Goal: Check status: Check status

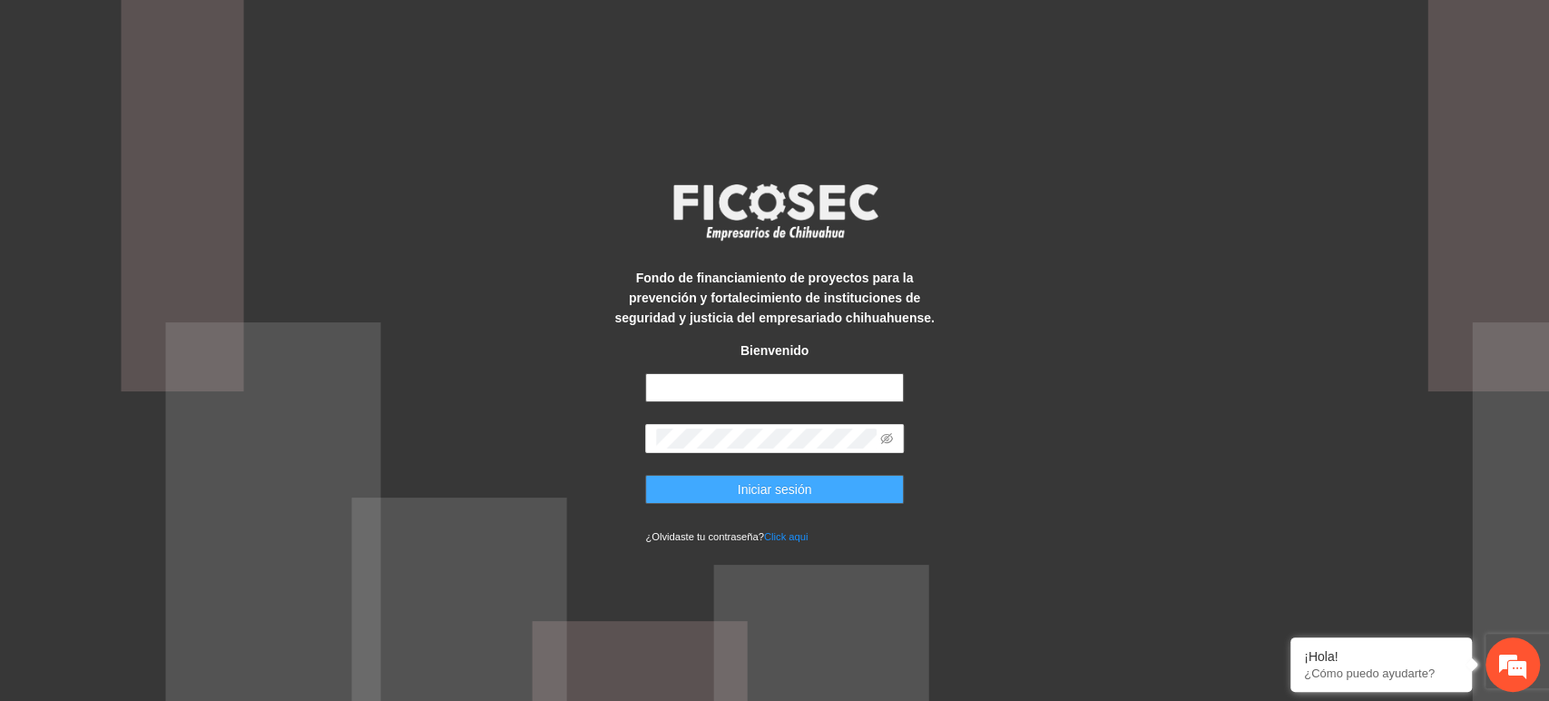
type input "**********"
click at [799, 488] on span "Iniciar sesión" at bounding box center [775, 489] width 74 height 20
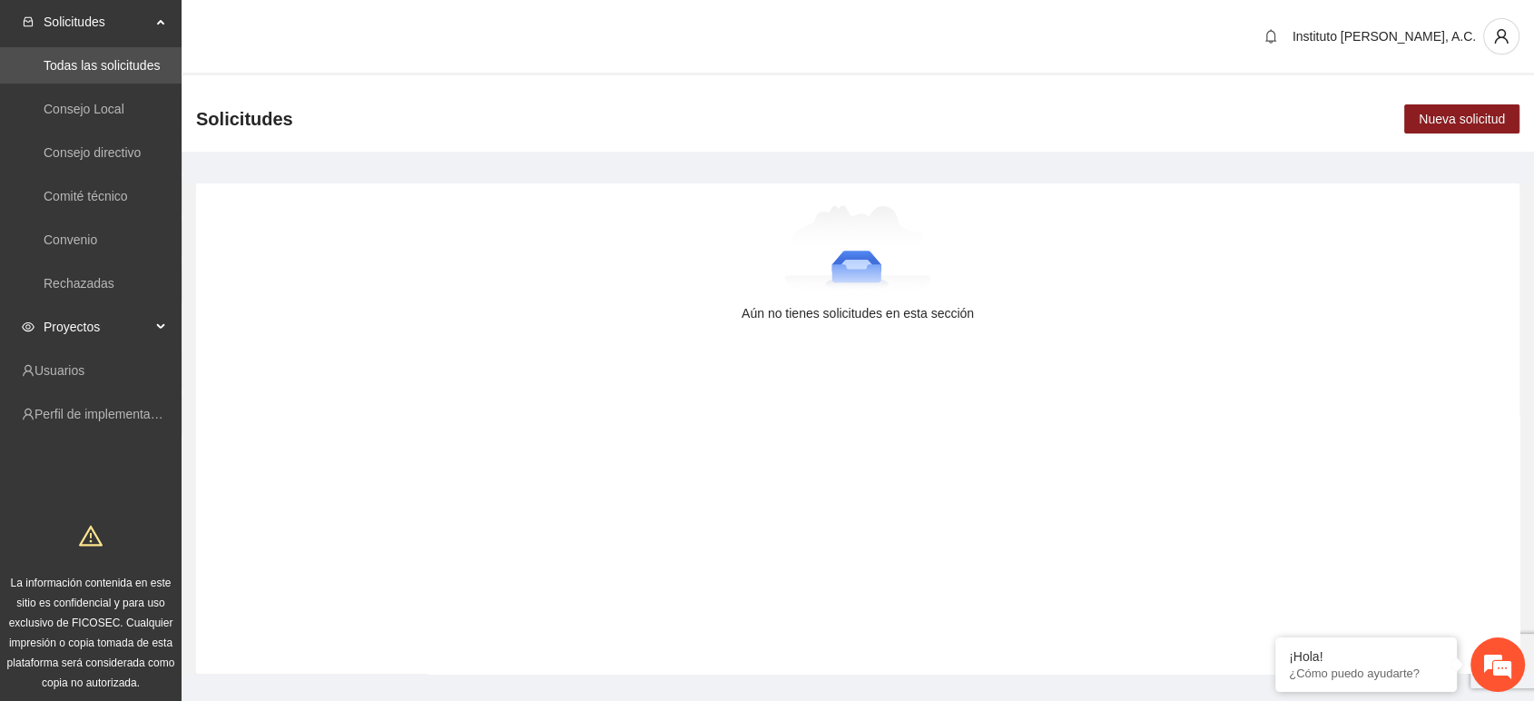
click at [81, 319] on span "Proyectos" at bounding box center [97, 327] width 107 height 36
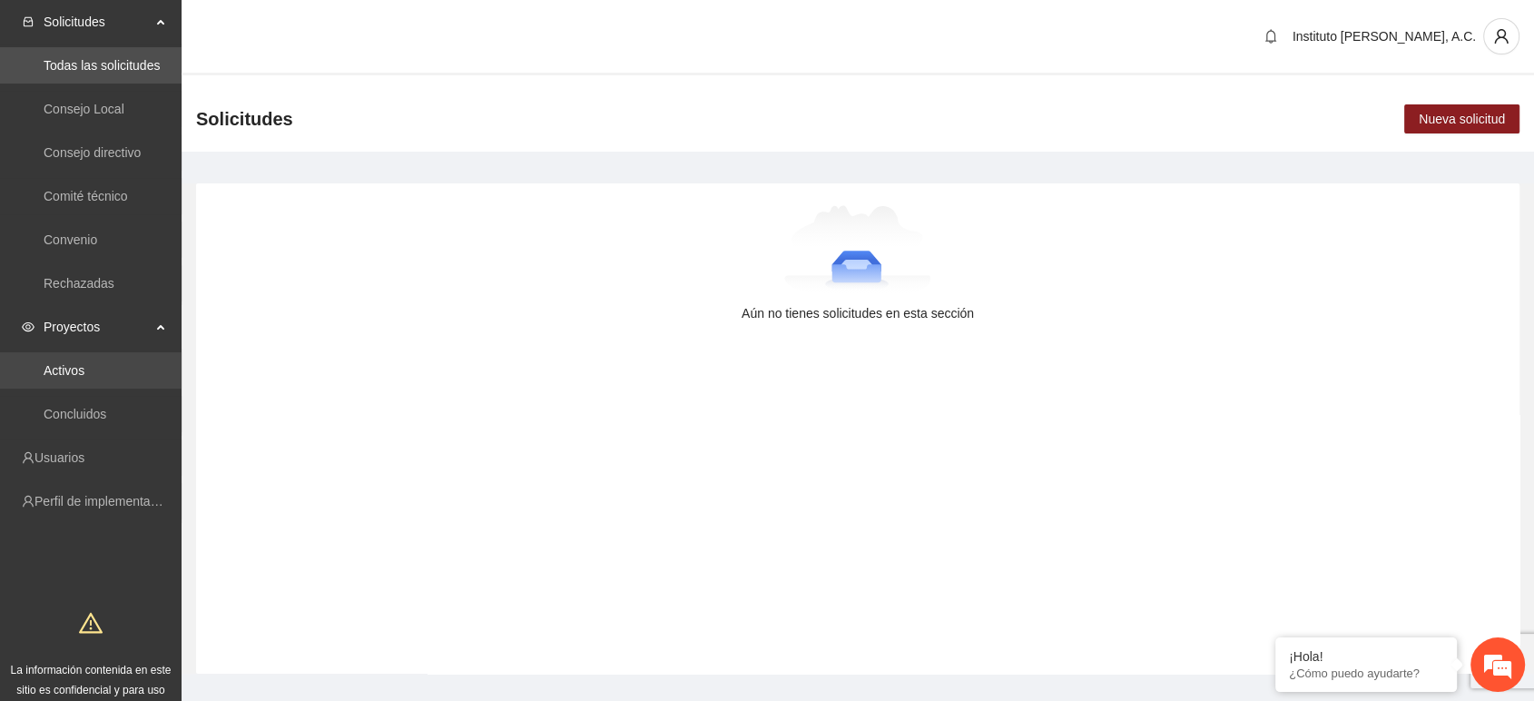
click at [82, 363] on link "Activos" at bounding box center [64, 370] width 41 height 15
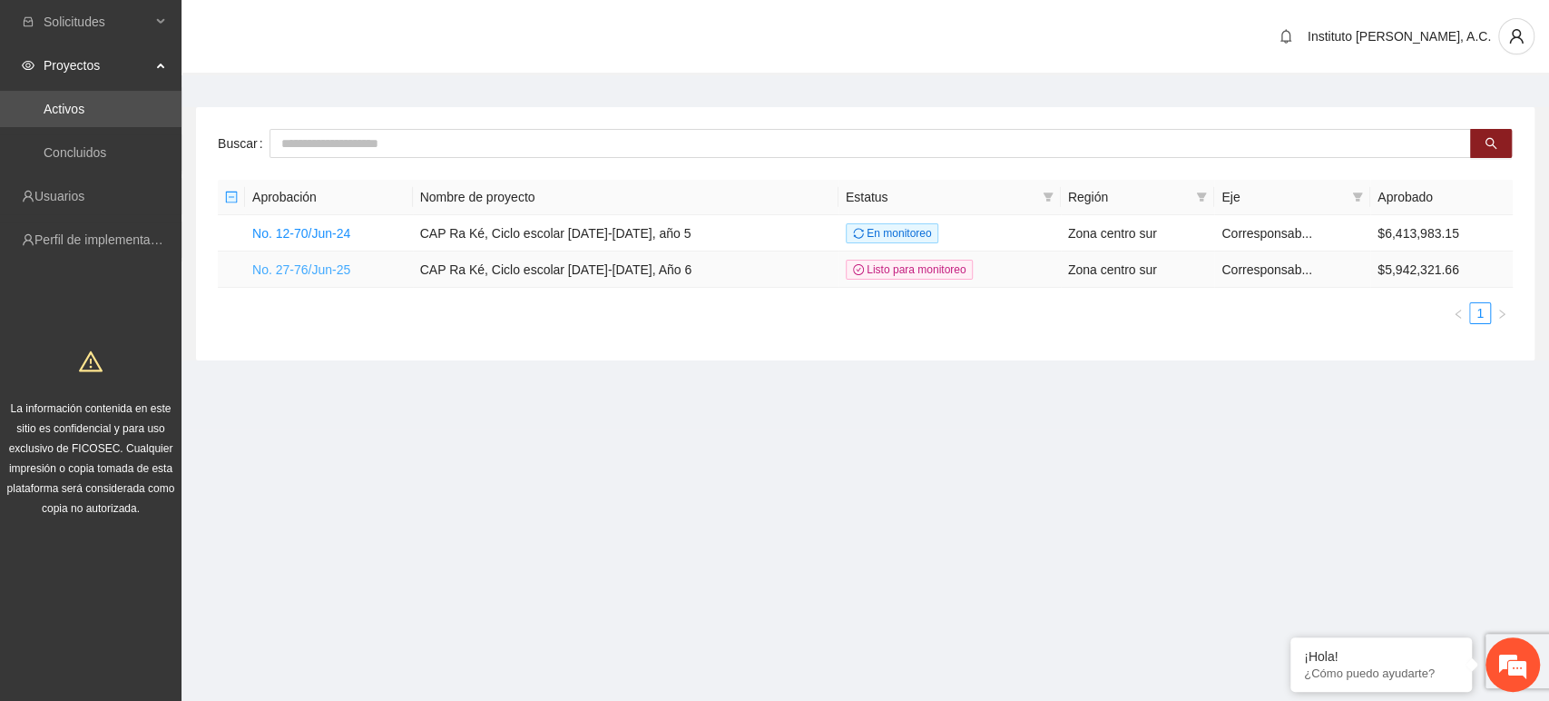
click at [337, 270] on link "No. 27-76/Jun-25" at bounding box center [301, 269] width 98 height 15
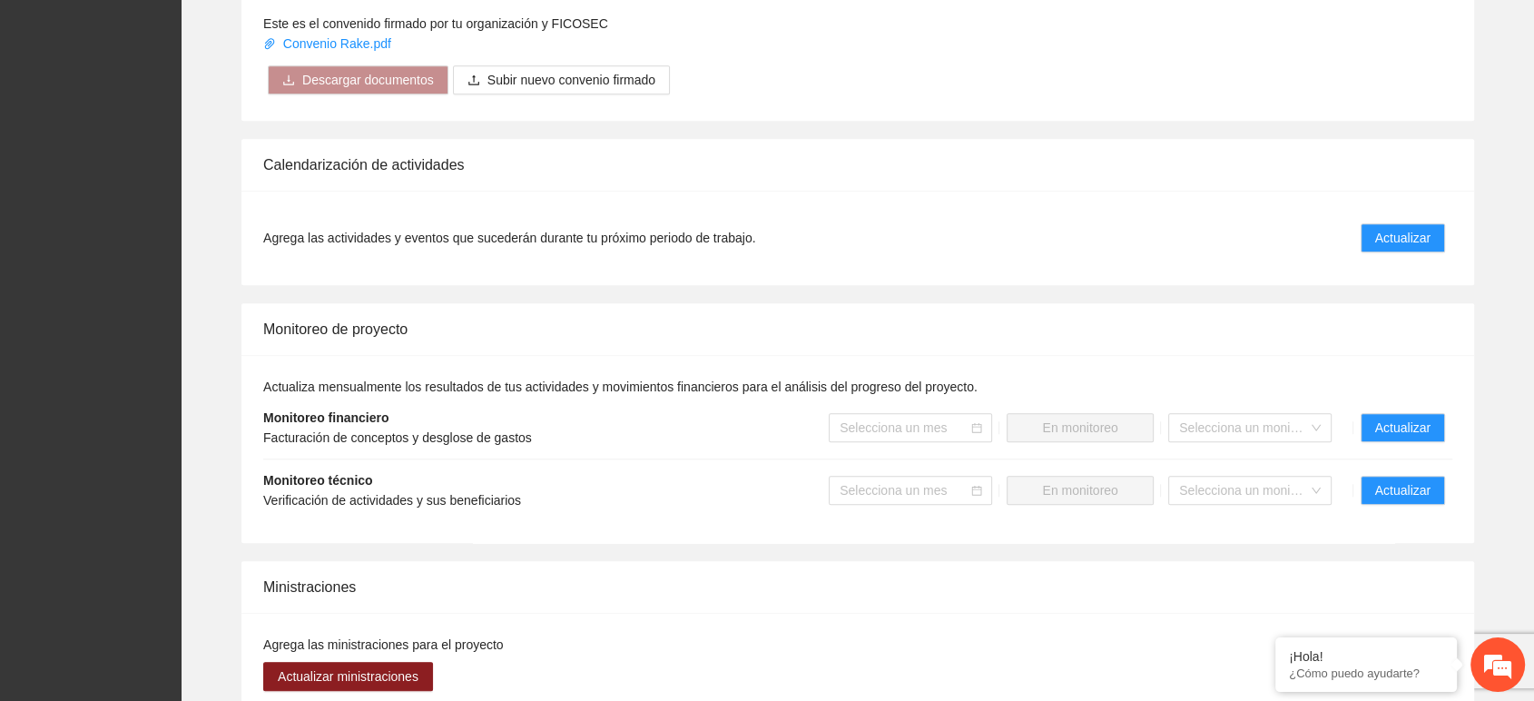
scroll to position [1627, 0]
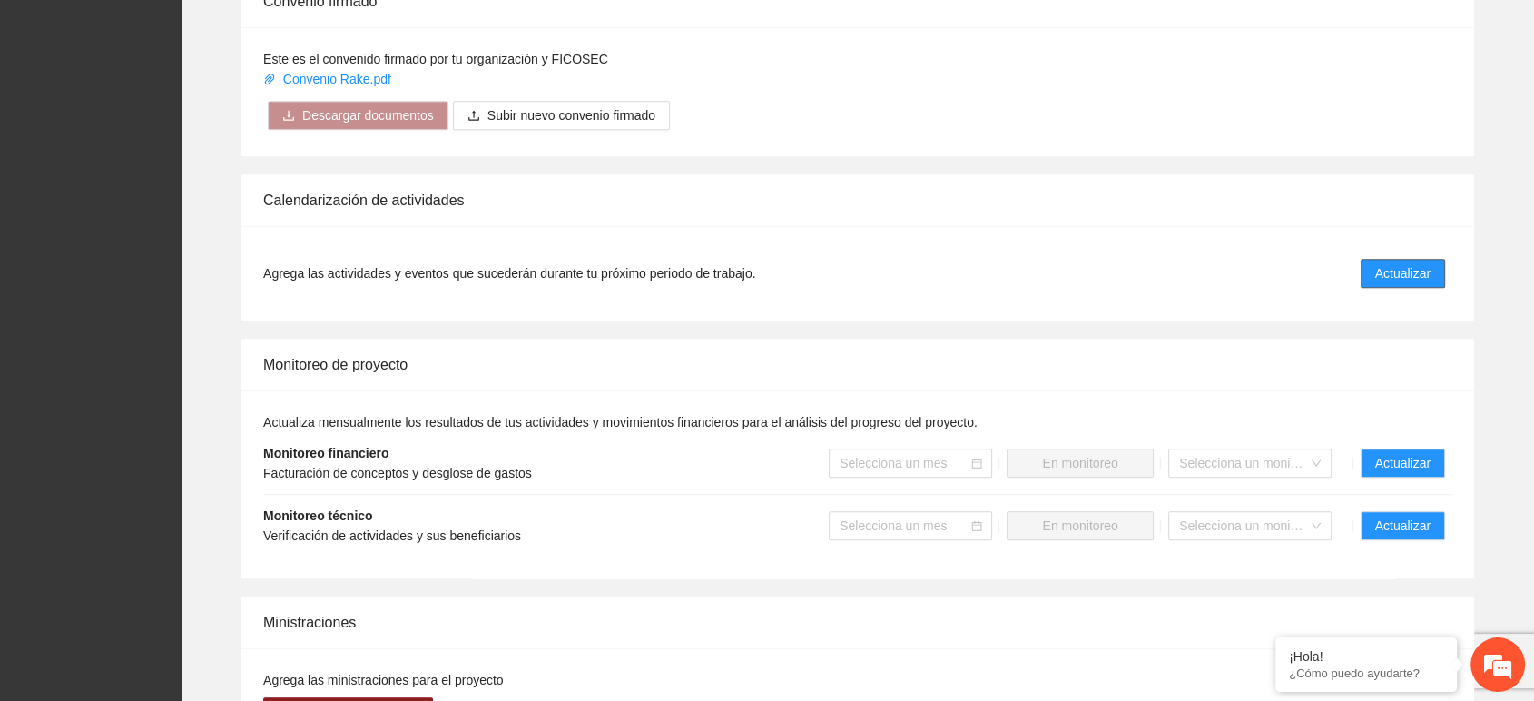
click at [1391, 270] on span "Actualizar" at bounding box center [1402, 273] width 55 height 20
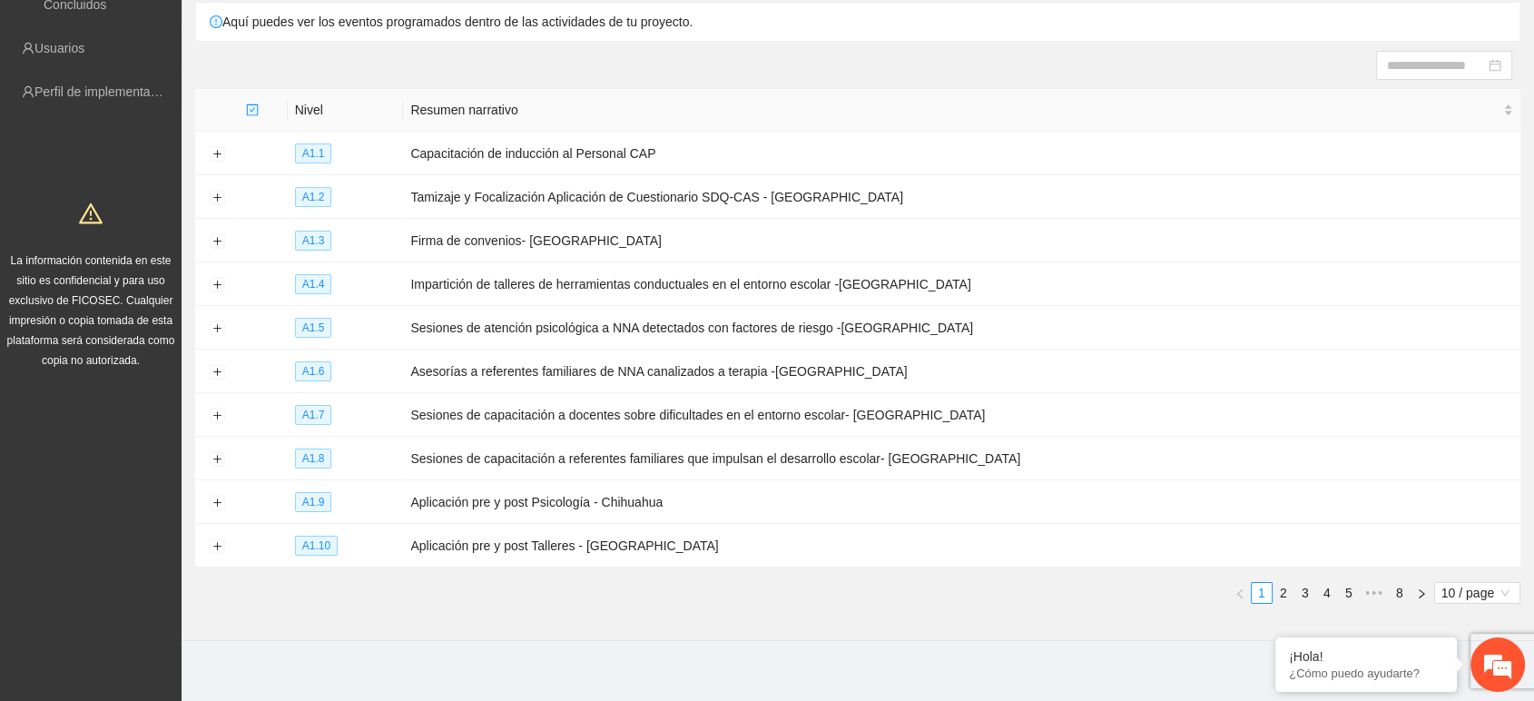
scroll to position [149, 0]
click at [222, 495] on button "Expand row" at bounding box center [217, 502] width 15 height 15
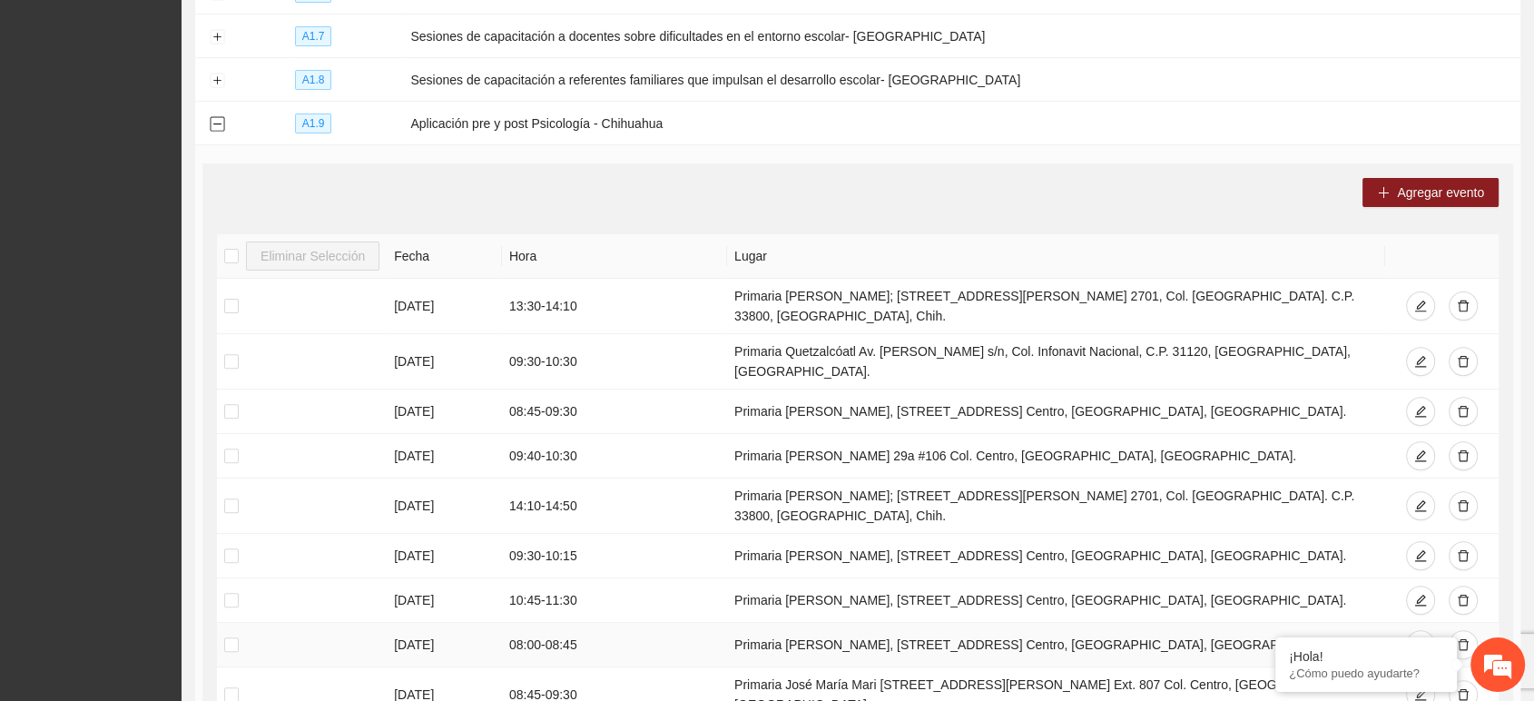
scroll to position [647, 0]
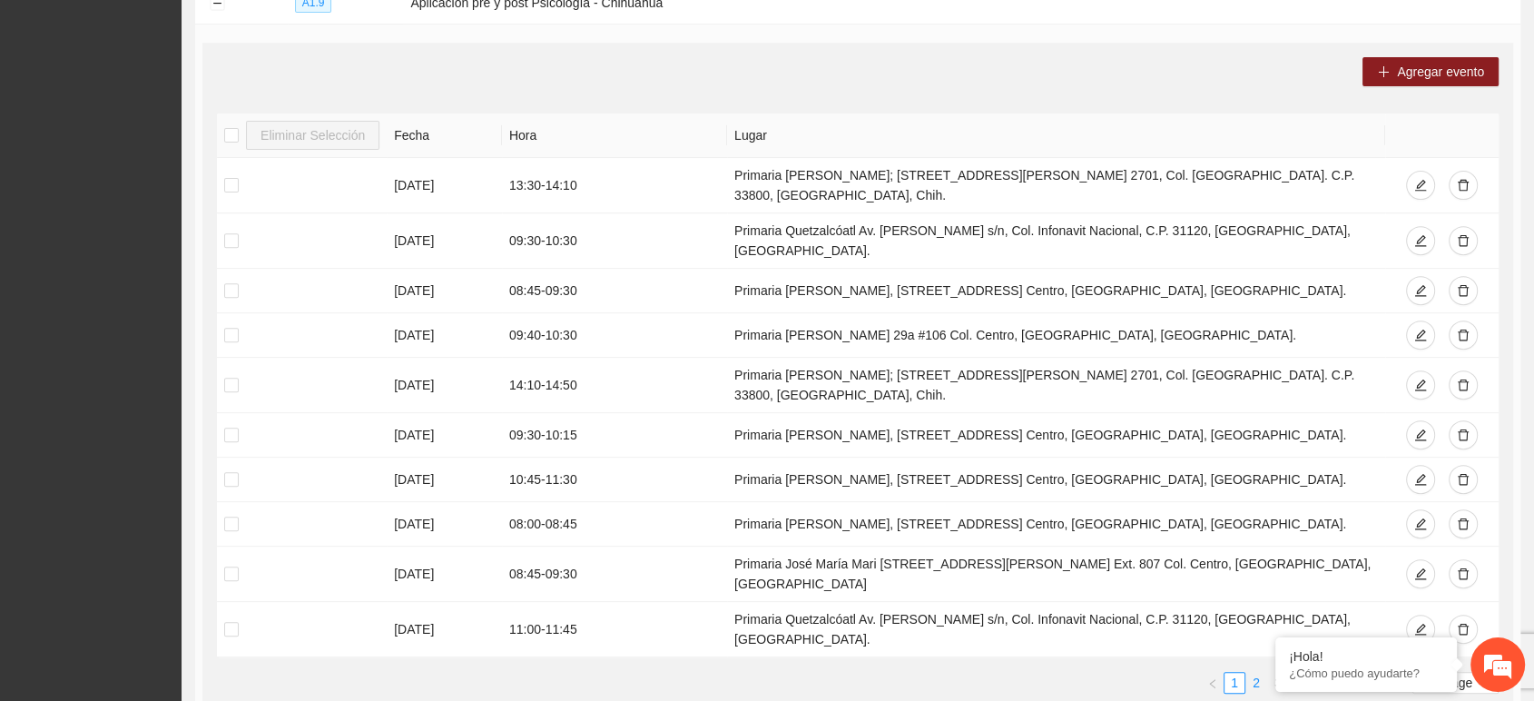
click at [1259, 673] on link "2" at bounding box center [1256, 683] width 20 height 20
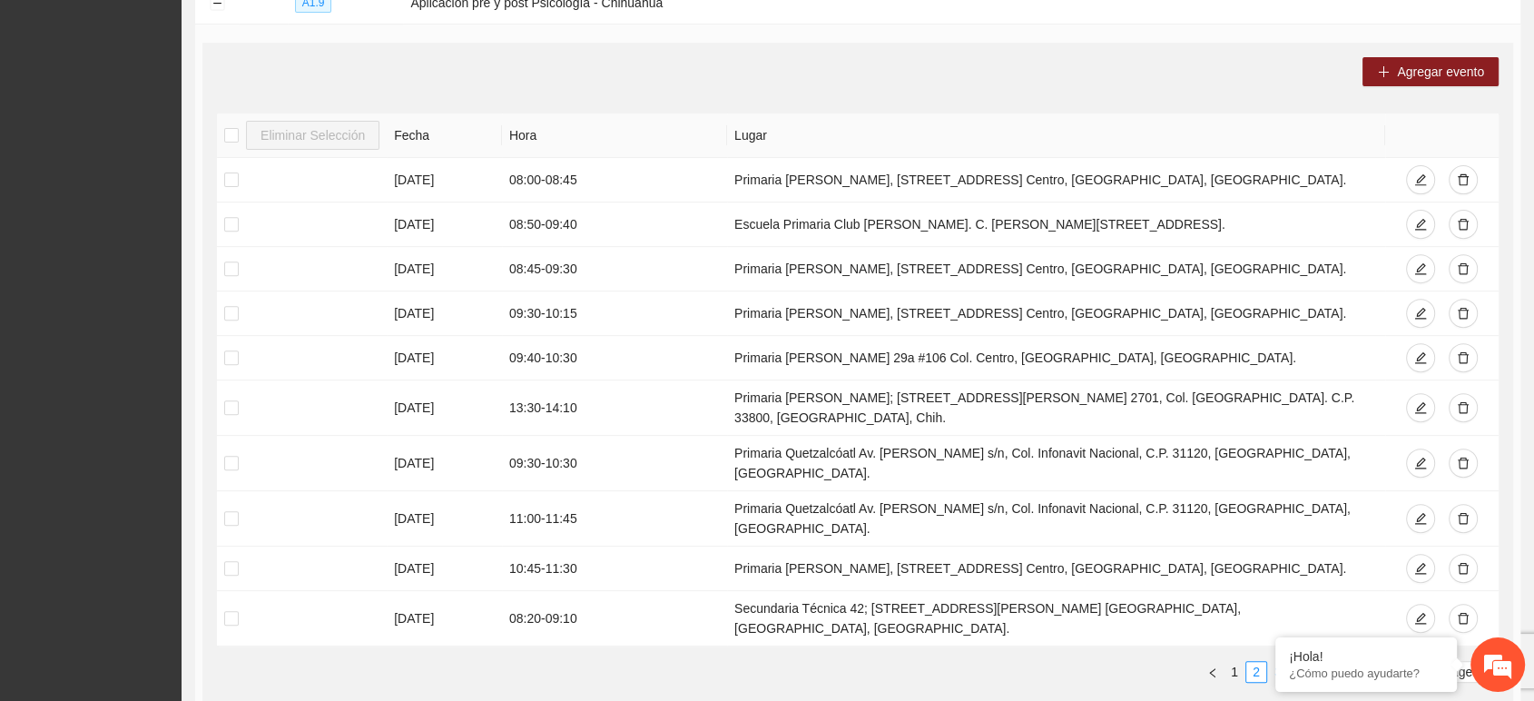
click at [1277, 662] on link "3" at bounding box center [1278, 672] width 20 height 20
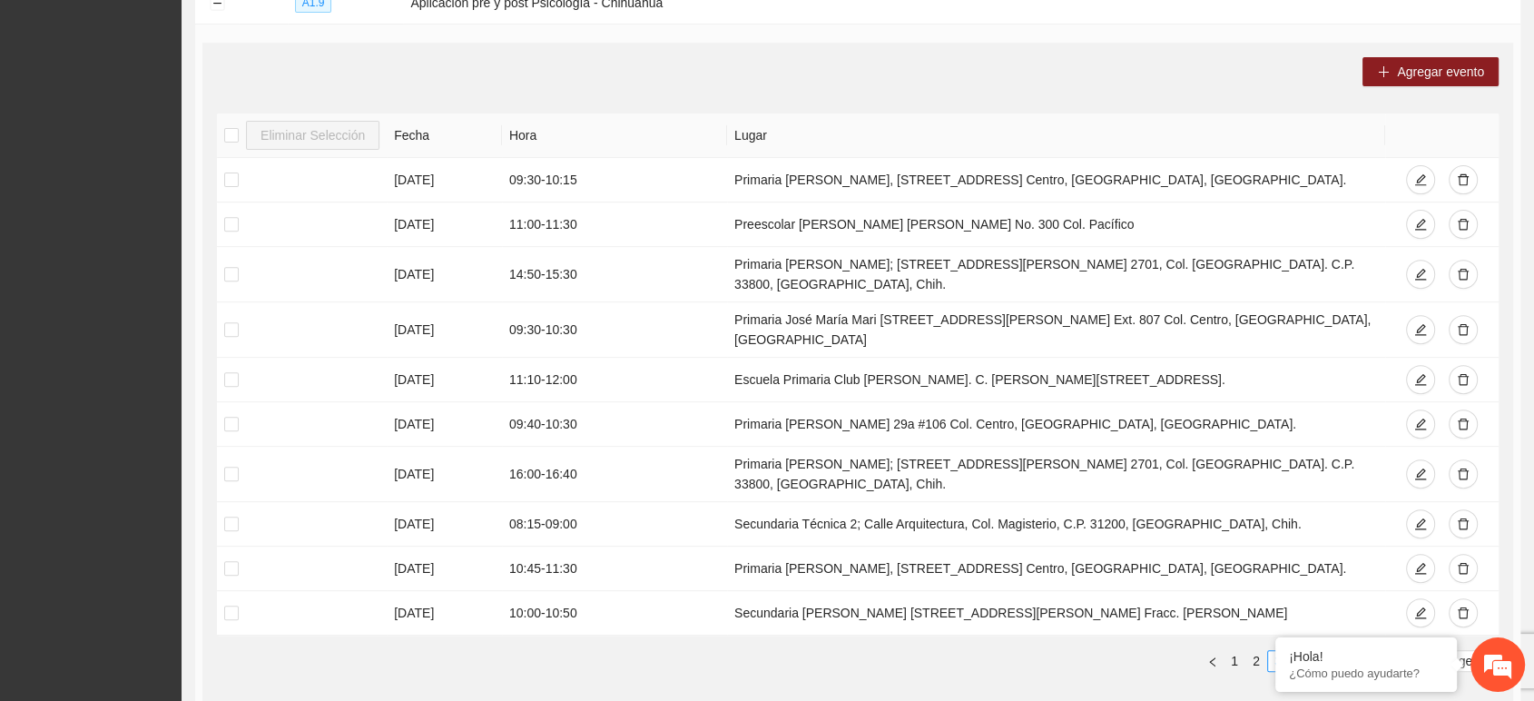
click at [1300, 651] on link "4" at bounding box center [1300, 661] width 20 height 20
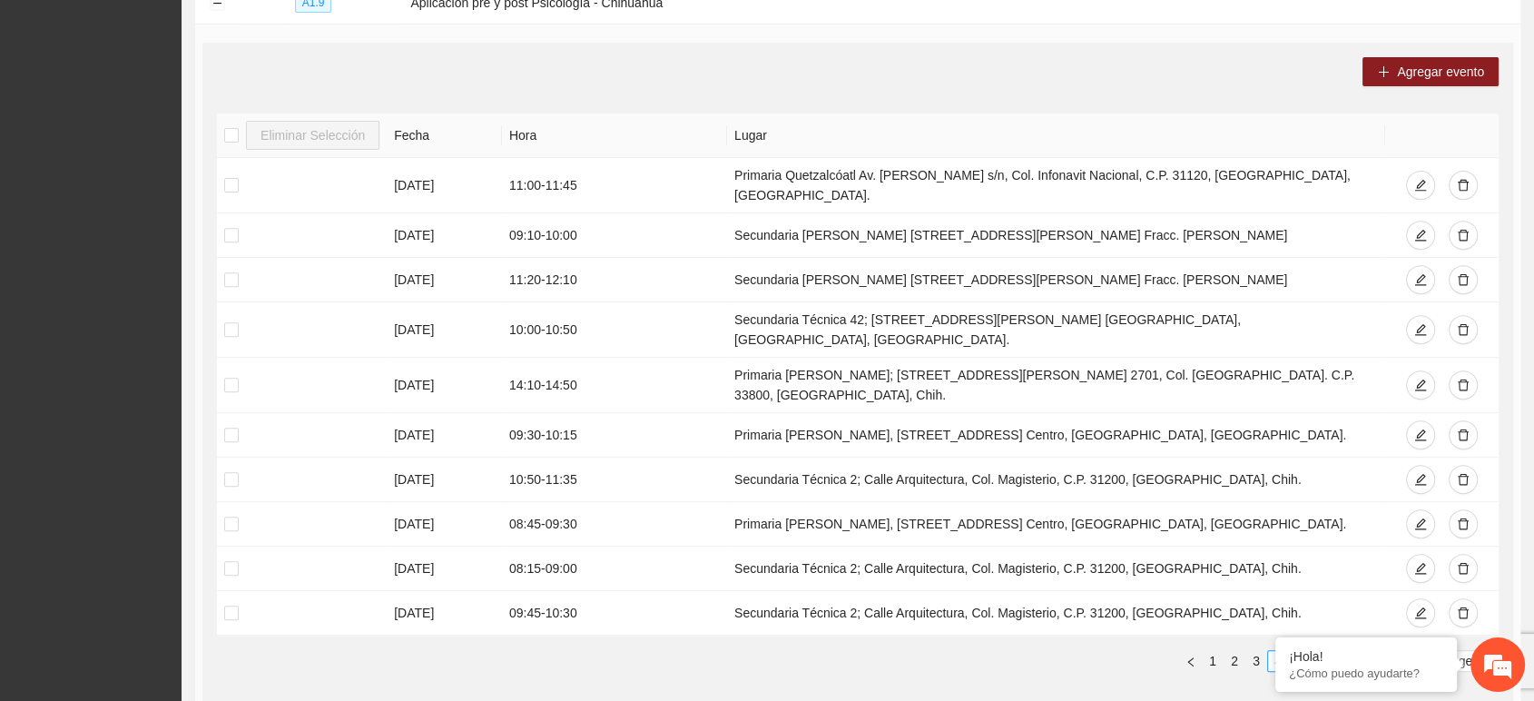
click at [1293, 651] on link "5" at bounding box center [1300, 661] width 20 height 20
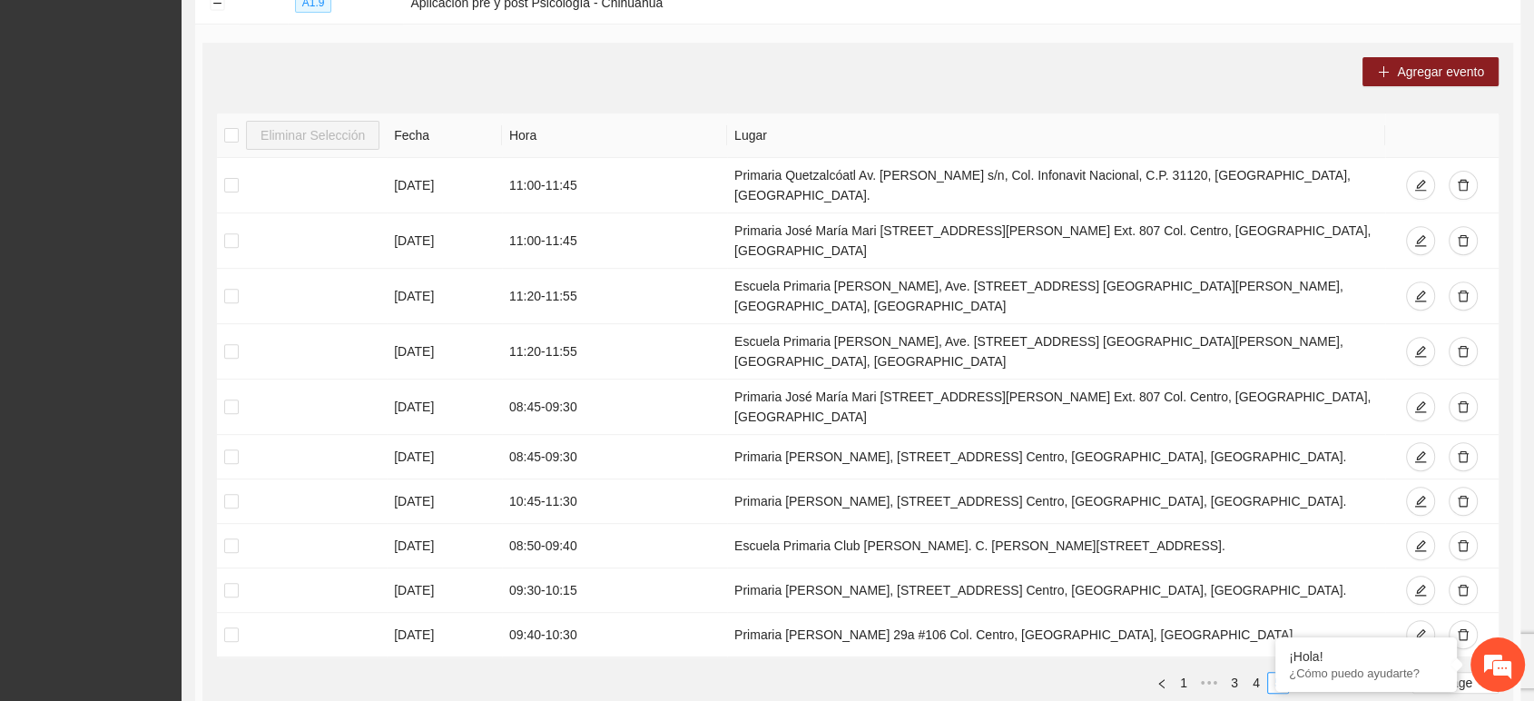
click at [1300, 673] on link "6" at bounding box center [1300, 683] width 20 height 20
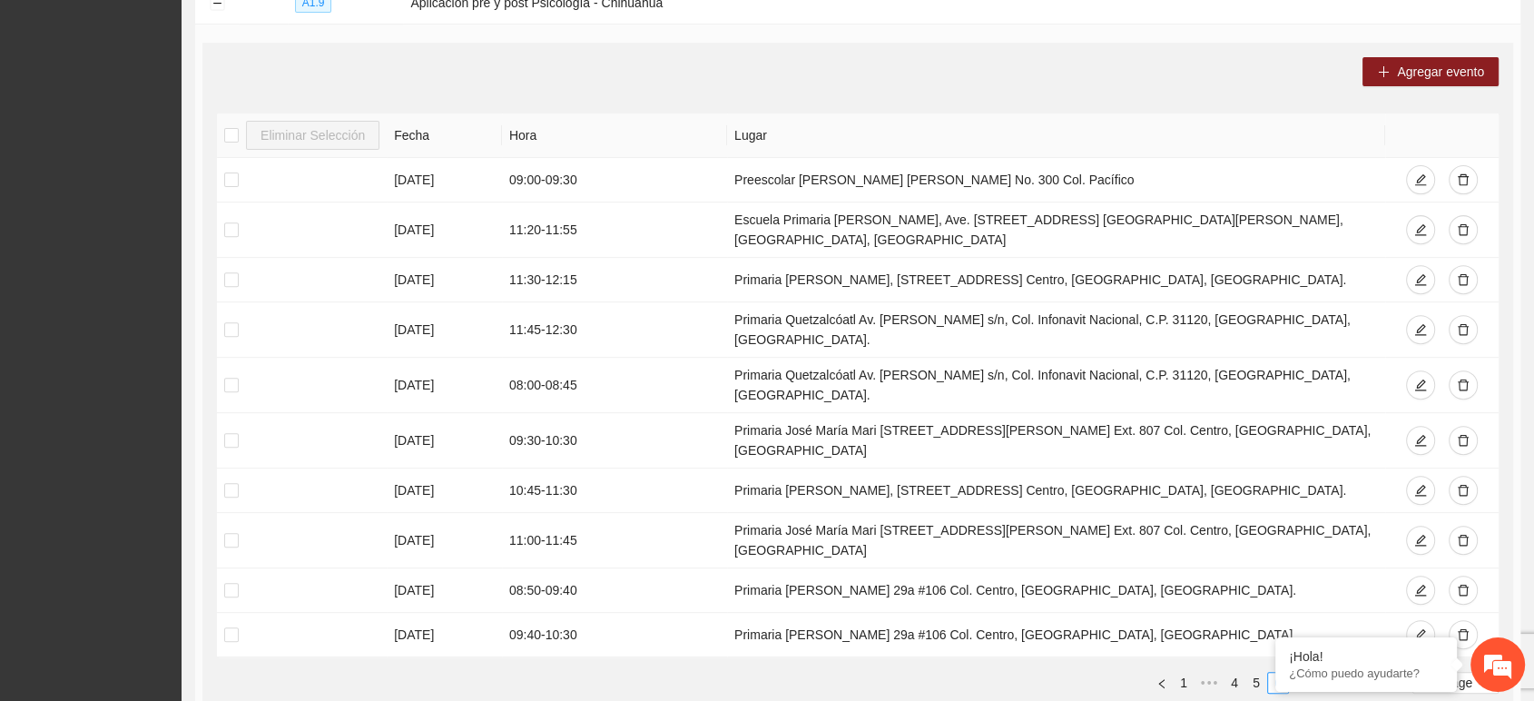
click at [1300, 673] on link "7" at bounding box center [1300, 683] width 20 height 20
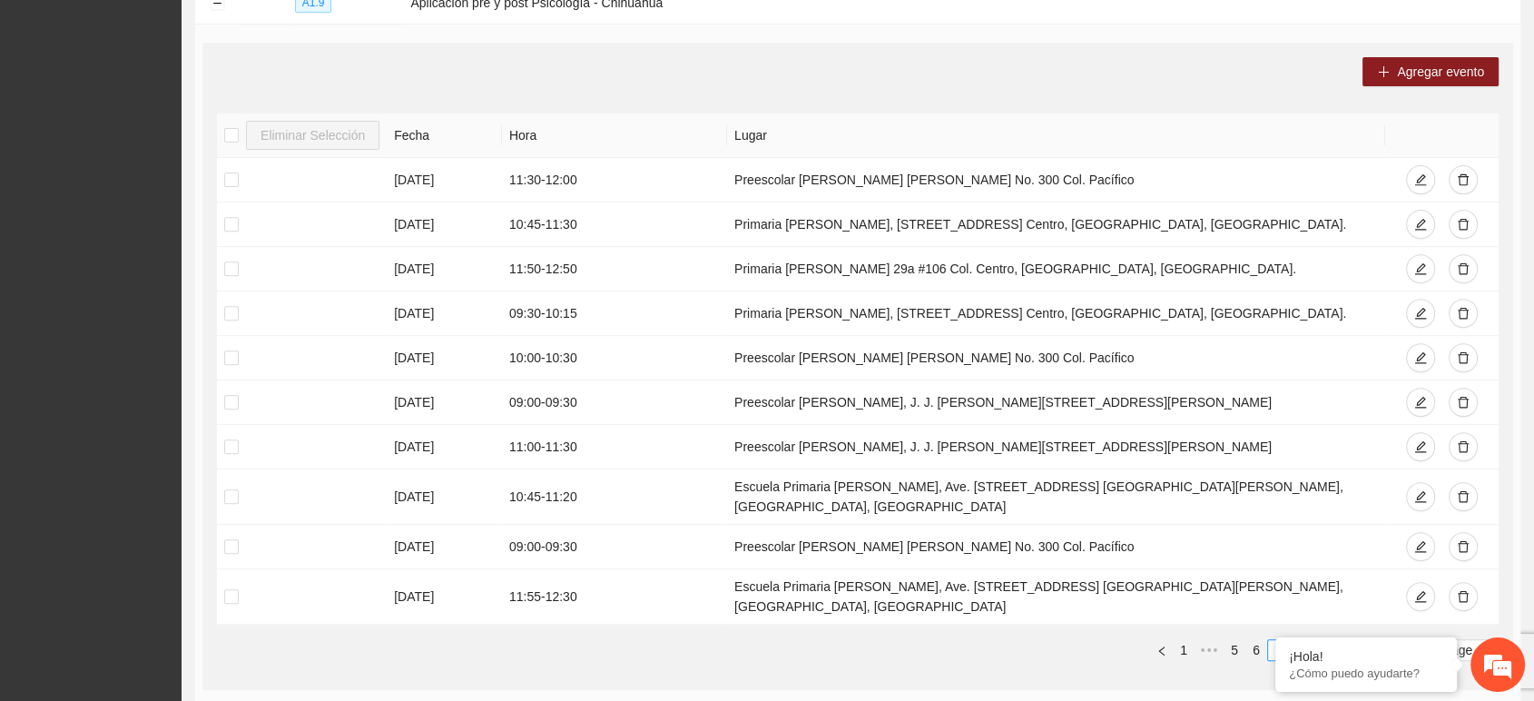
click at [1300, 640] on link "8" at bounding box center [1300, 650] width 20 height 20
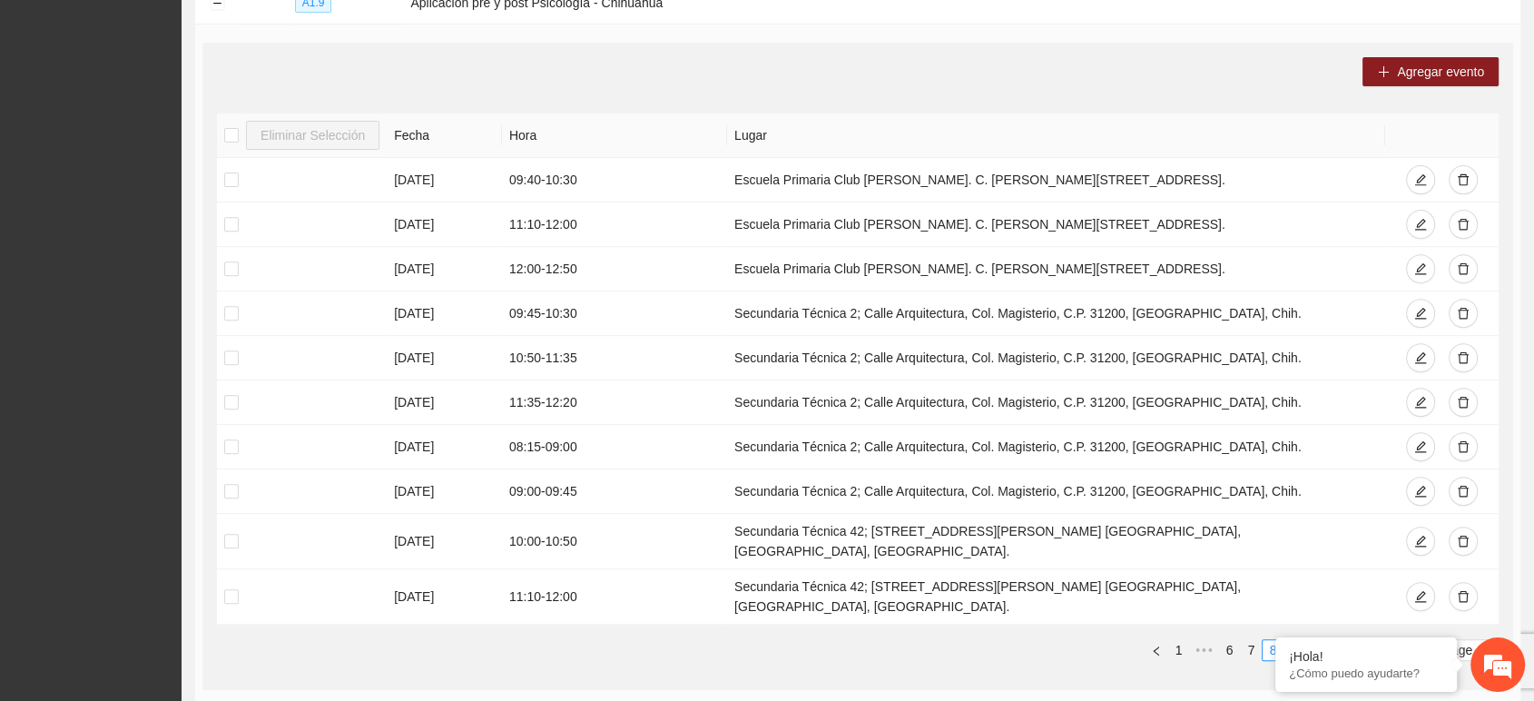
click at [1300, 640] on link "9" at bounding box center [1294, 650] width 20 height 20
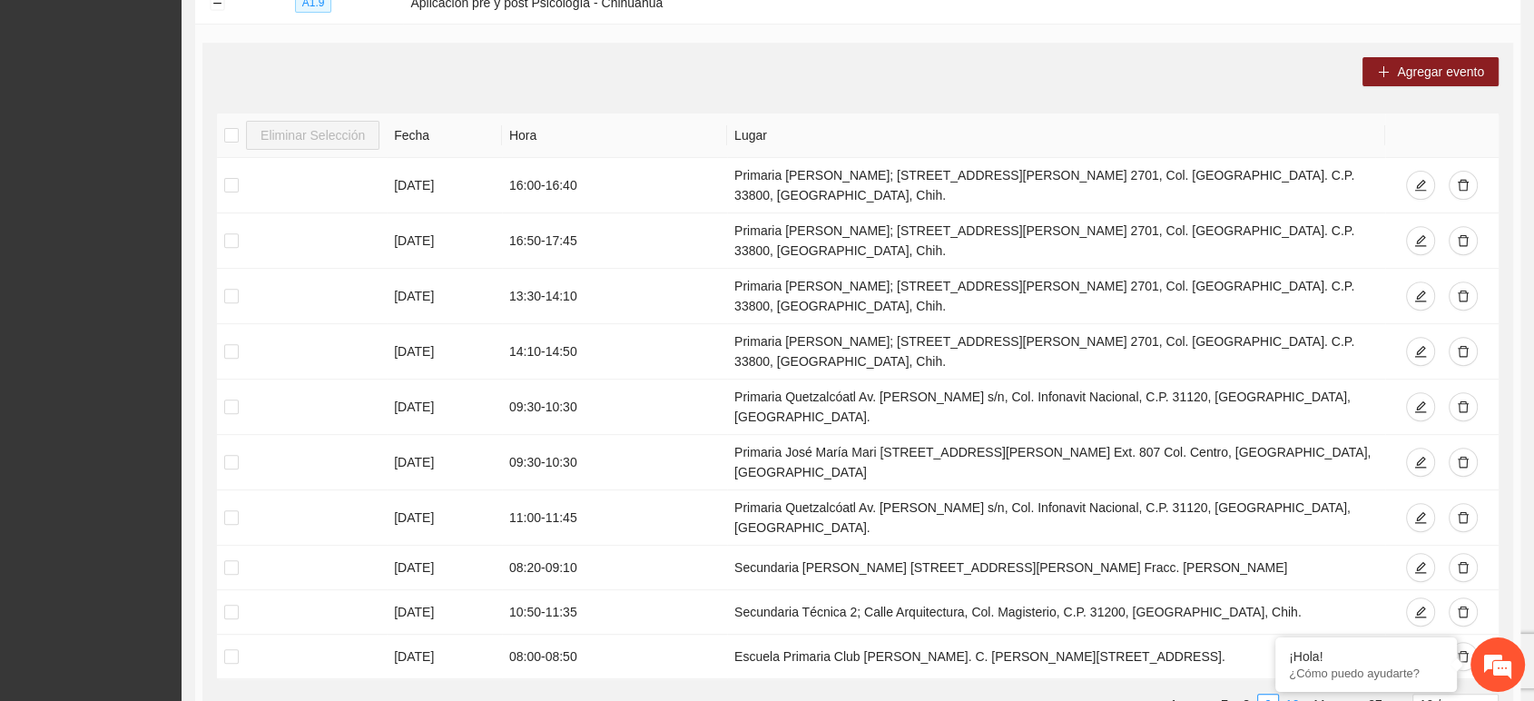
click at [1300, 694] on link "10" at bounding box center [1292, 704] width 25 height 20
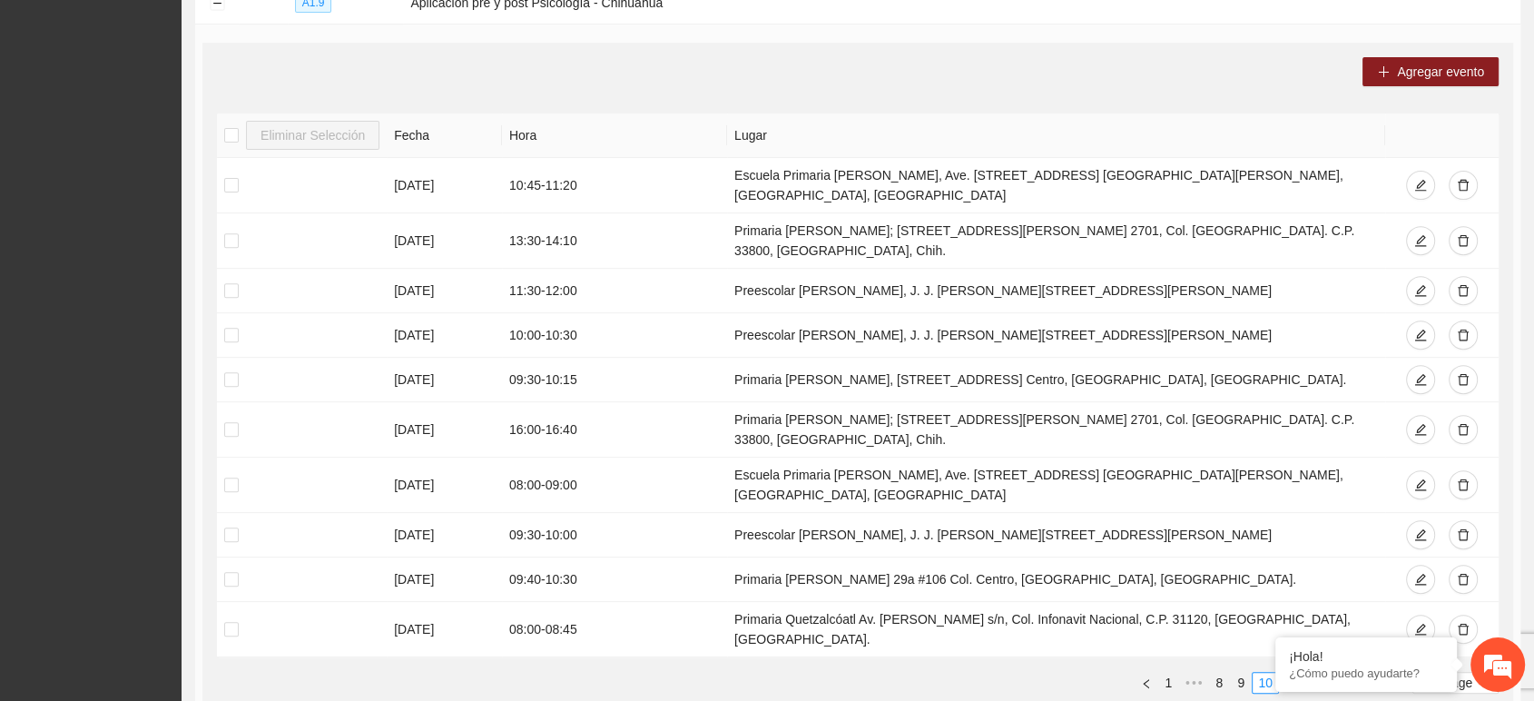
click at [1300, 673] on link "11" at bounding box center [1292, 683] width 25 height 20
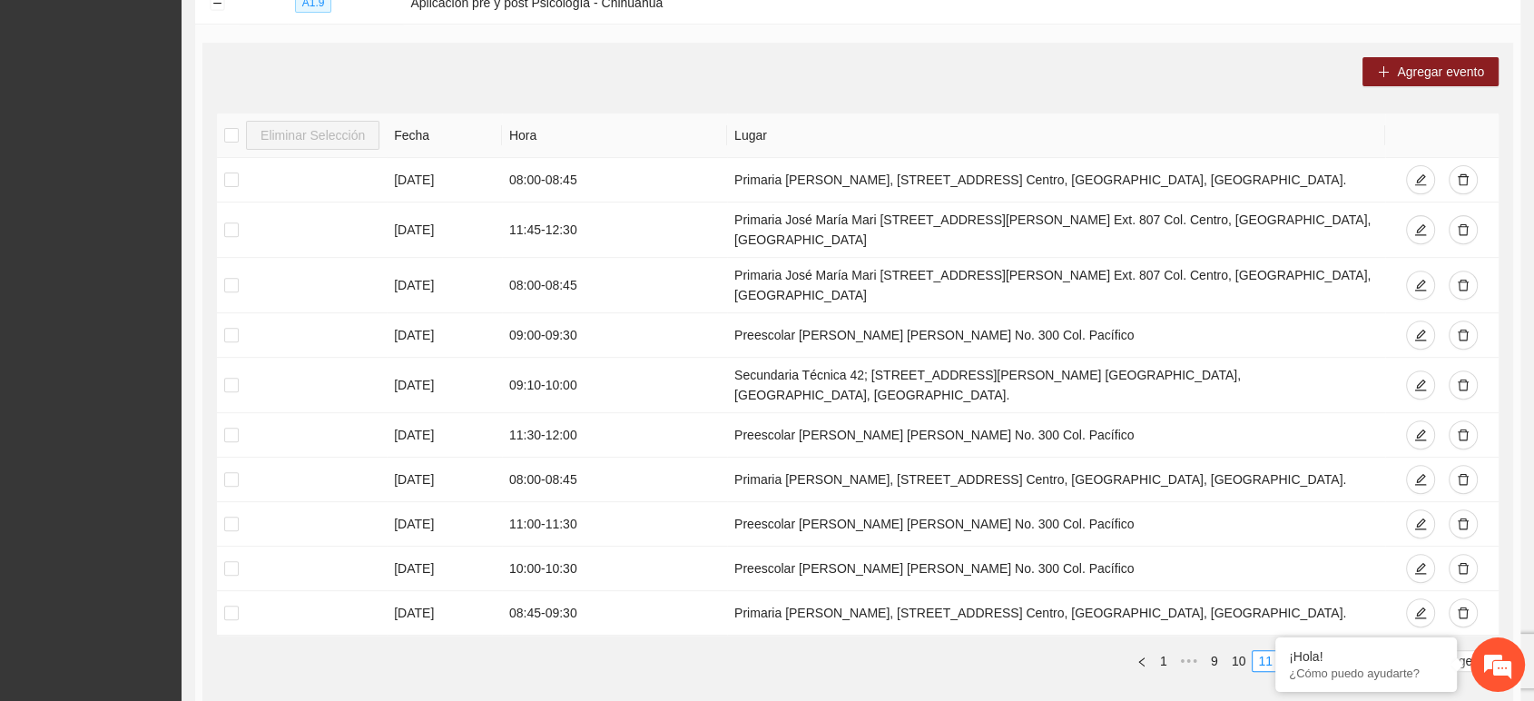
click at [1300, 651] on link "12" at bounding box center [1292, 661] width 25 height 20
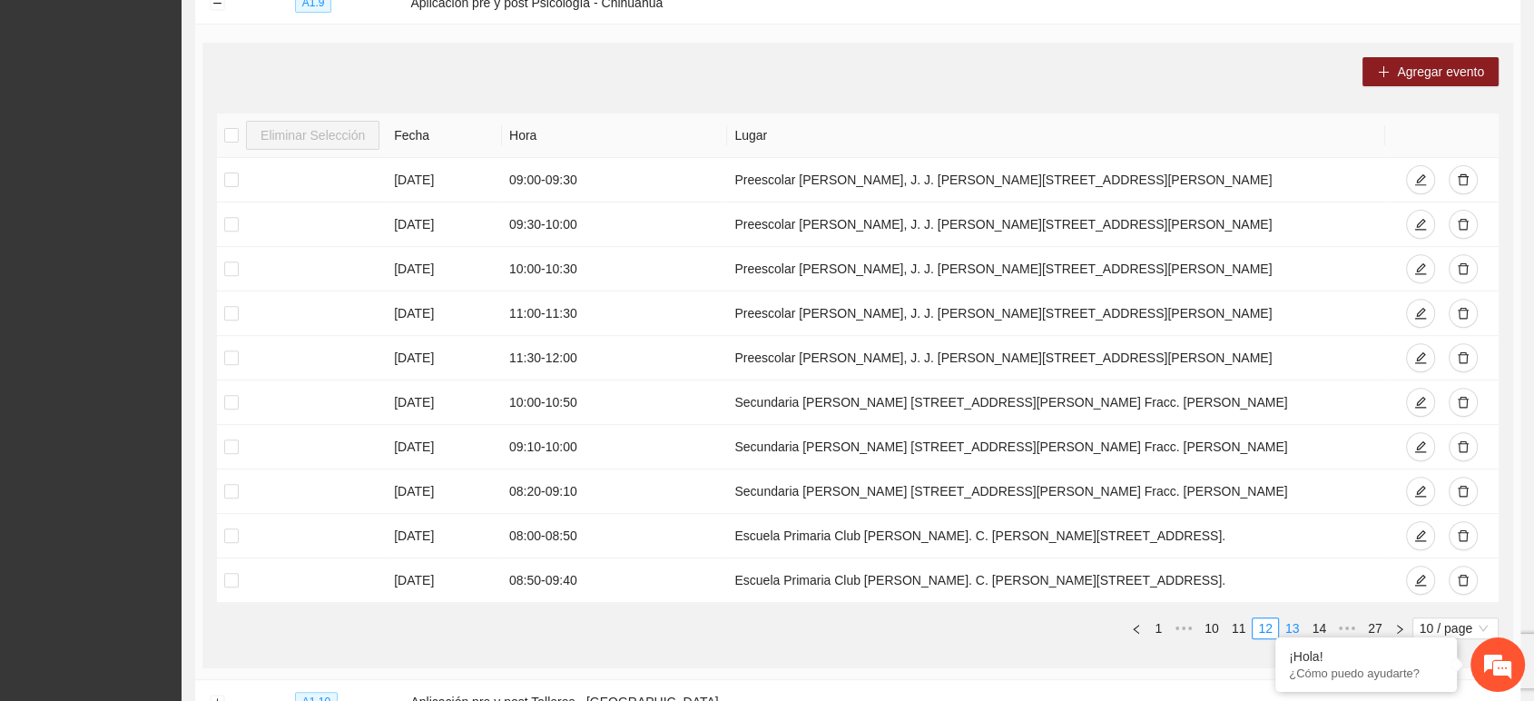
click at [1300, 618] on link "13" at bounding box center [1292, 628] width 25 height 20
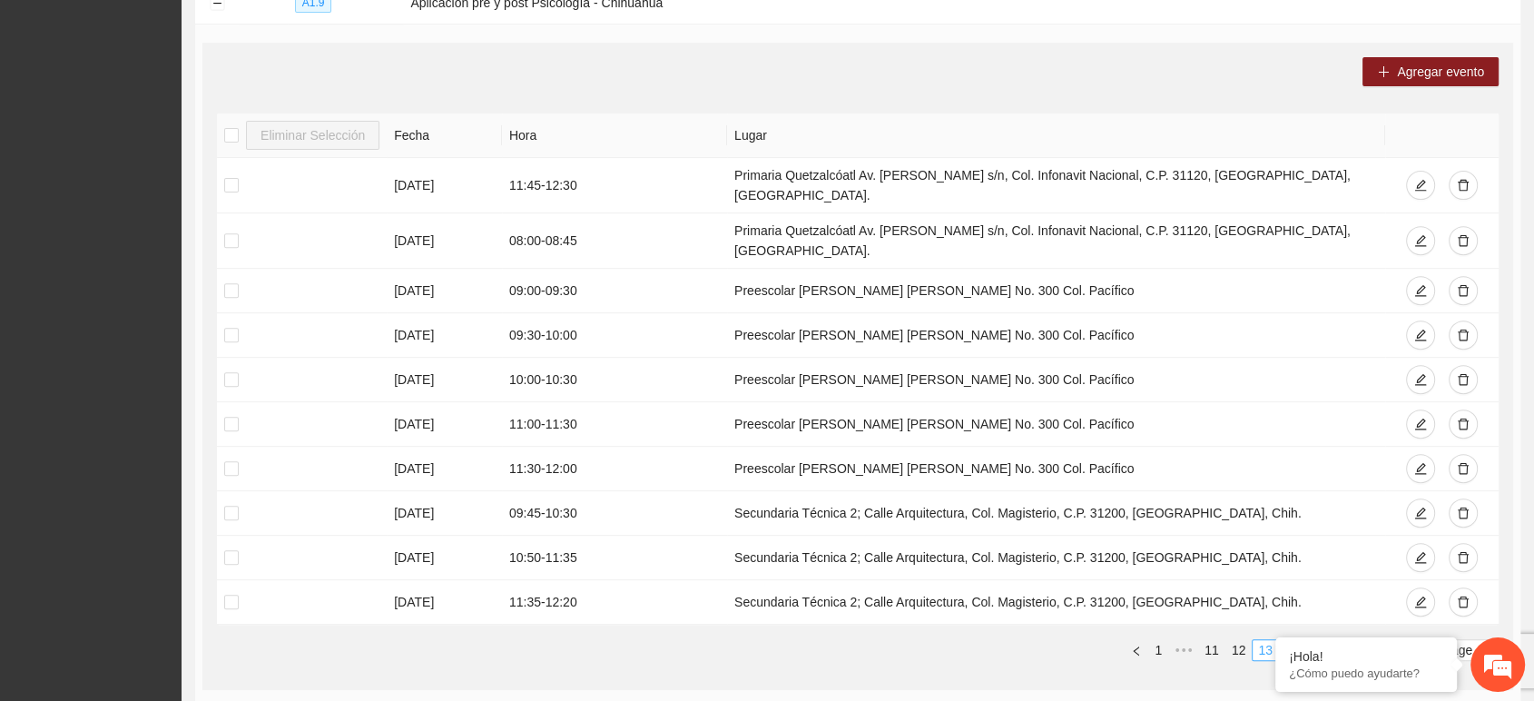
click at [1300, 640] on link "14" at bounding box center [1292, 650] width 25 height 20
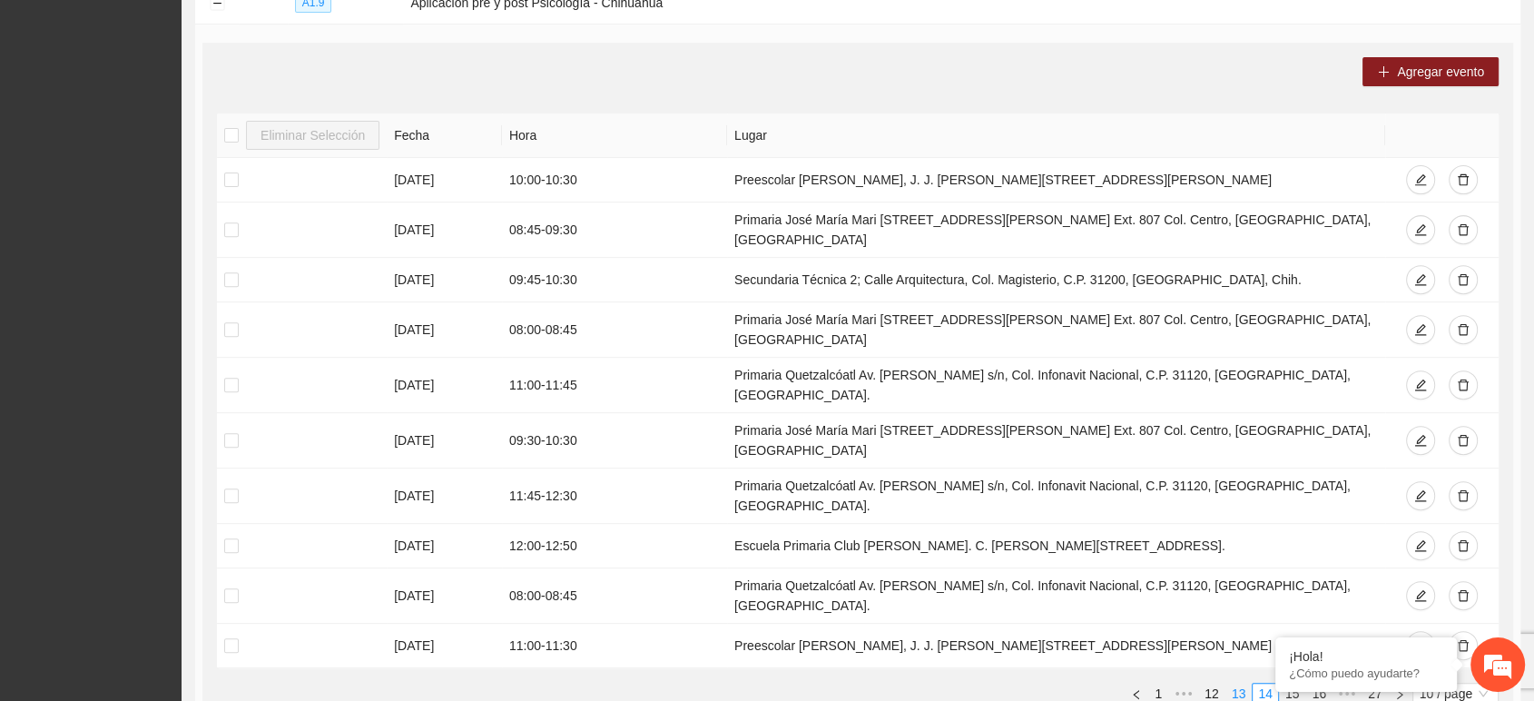
click at [1300, 683] on link "15" at bounding box center [1292, 693] width 25 height 20
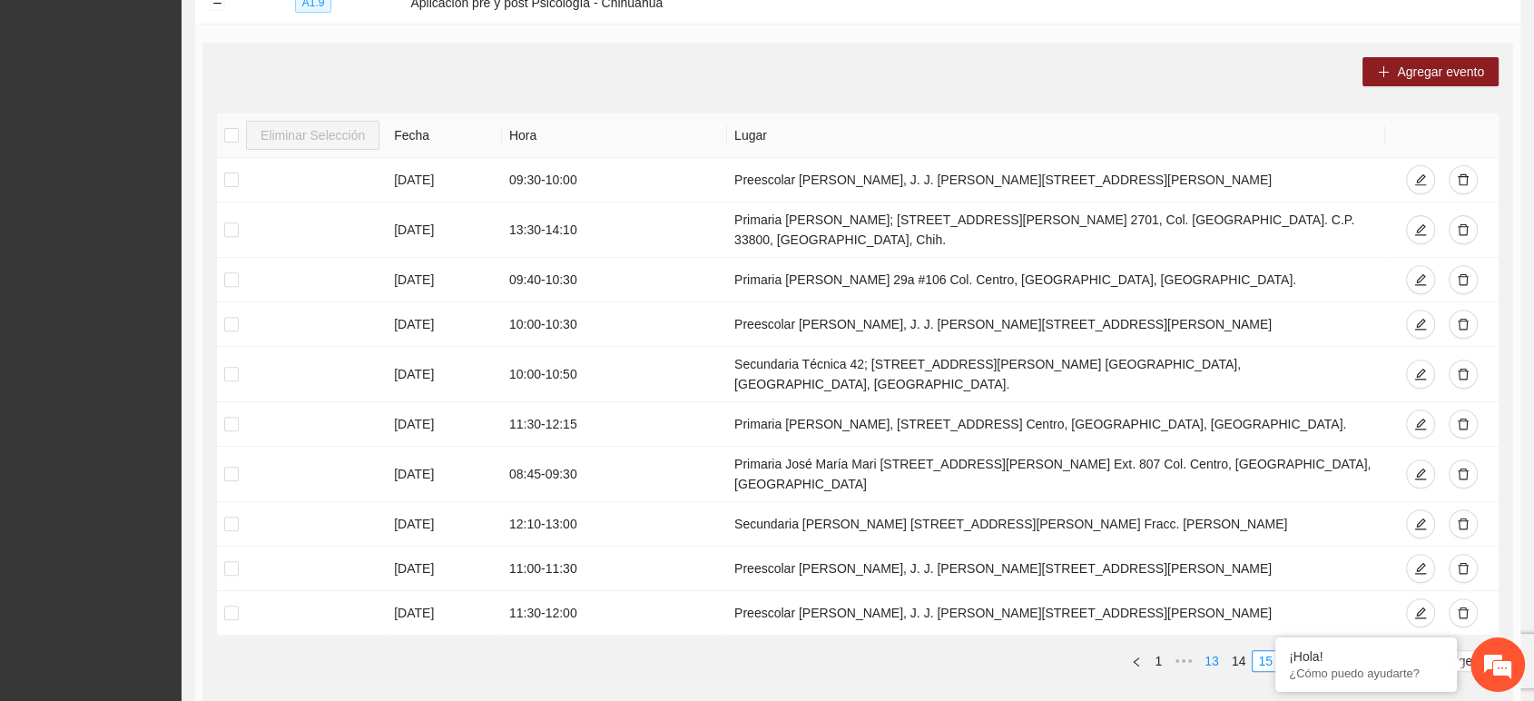
click at [1300, 651] on link "16" at bounding box center [1292, 661] width 25 height 20
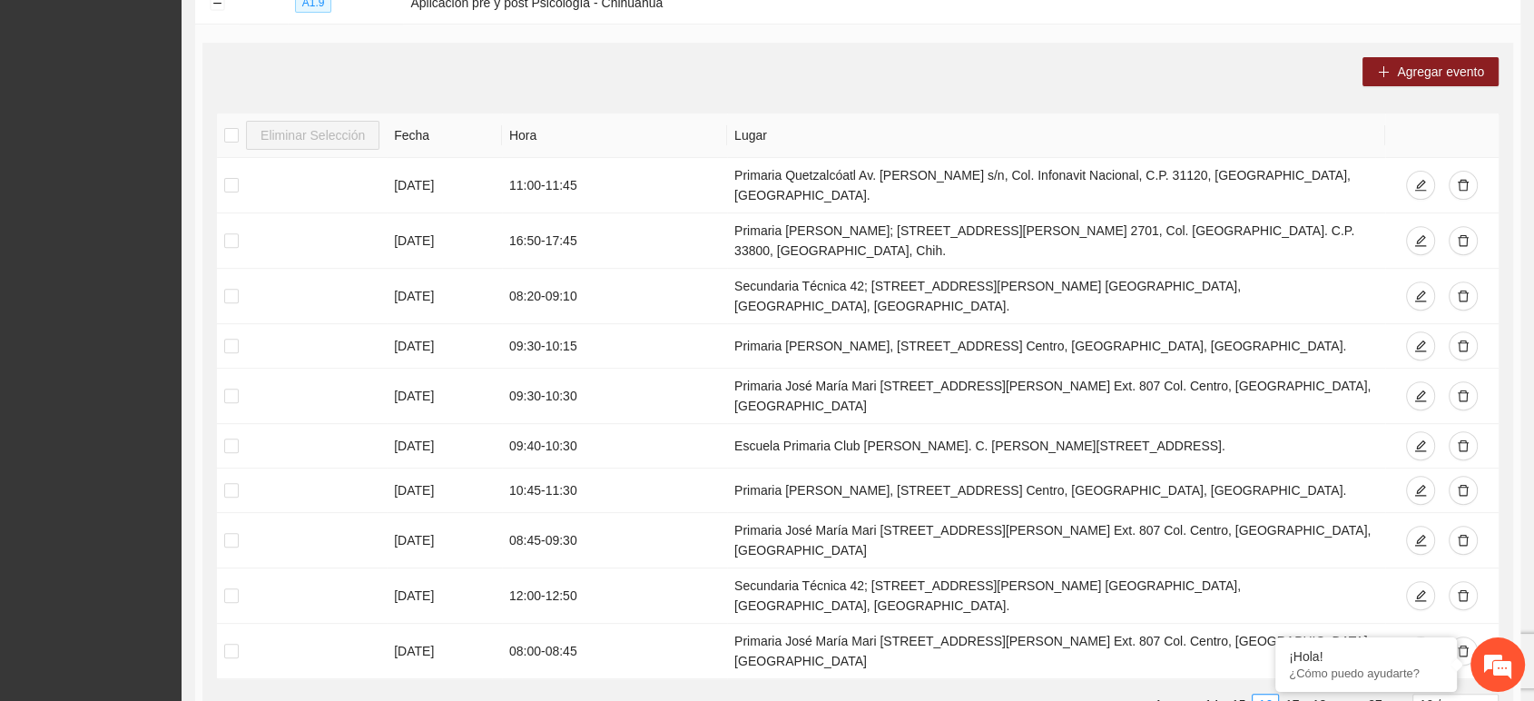
click at [1300, 694] on link "17" at bounding box center [1292, 704] width 25 height 20
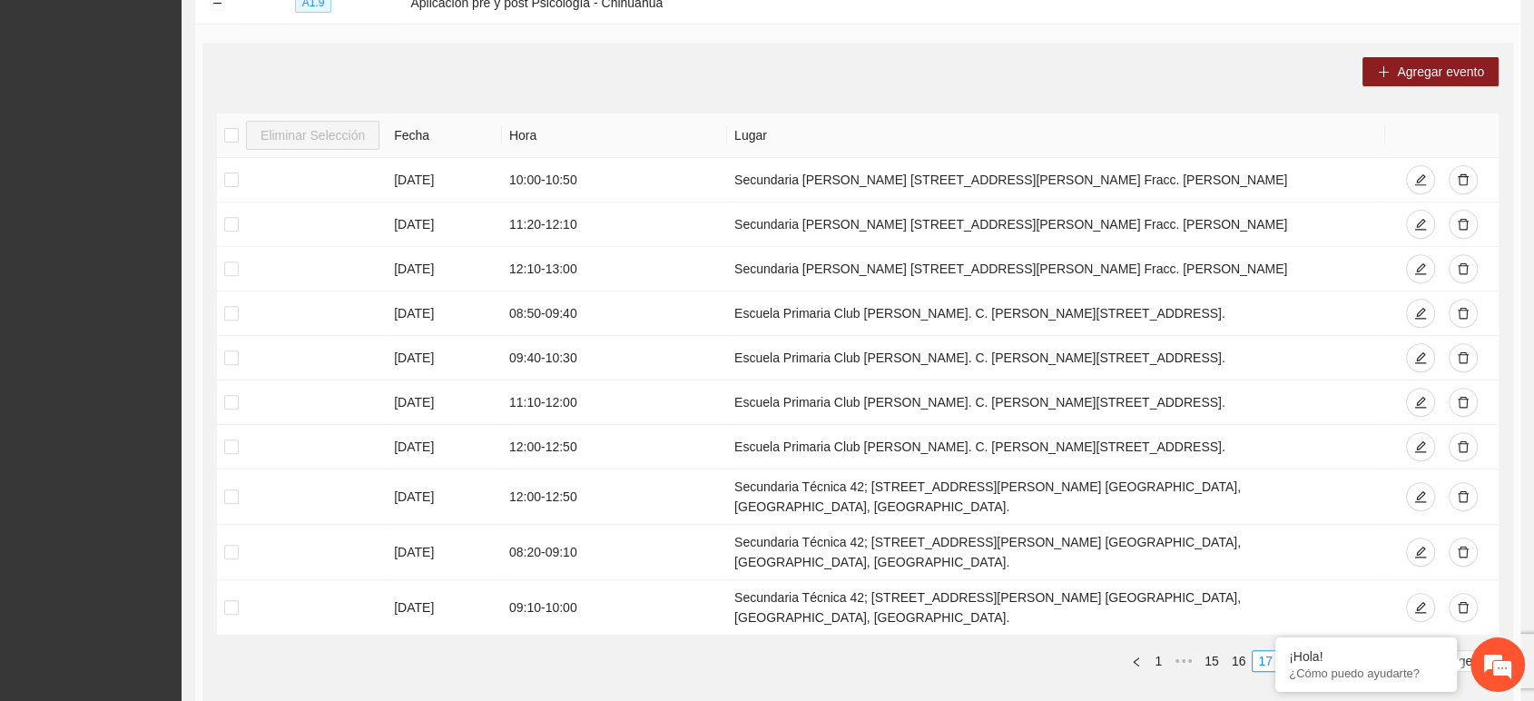
click at [1300, 651] on link "18" at bounding box center [1292, 661] width 25 height 20
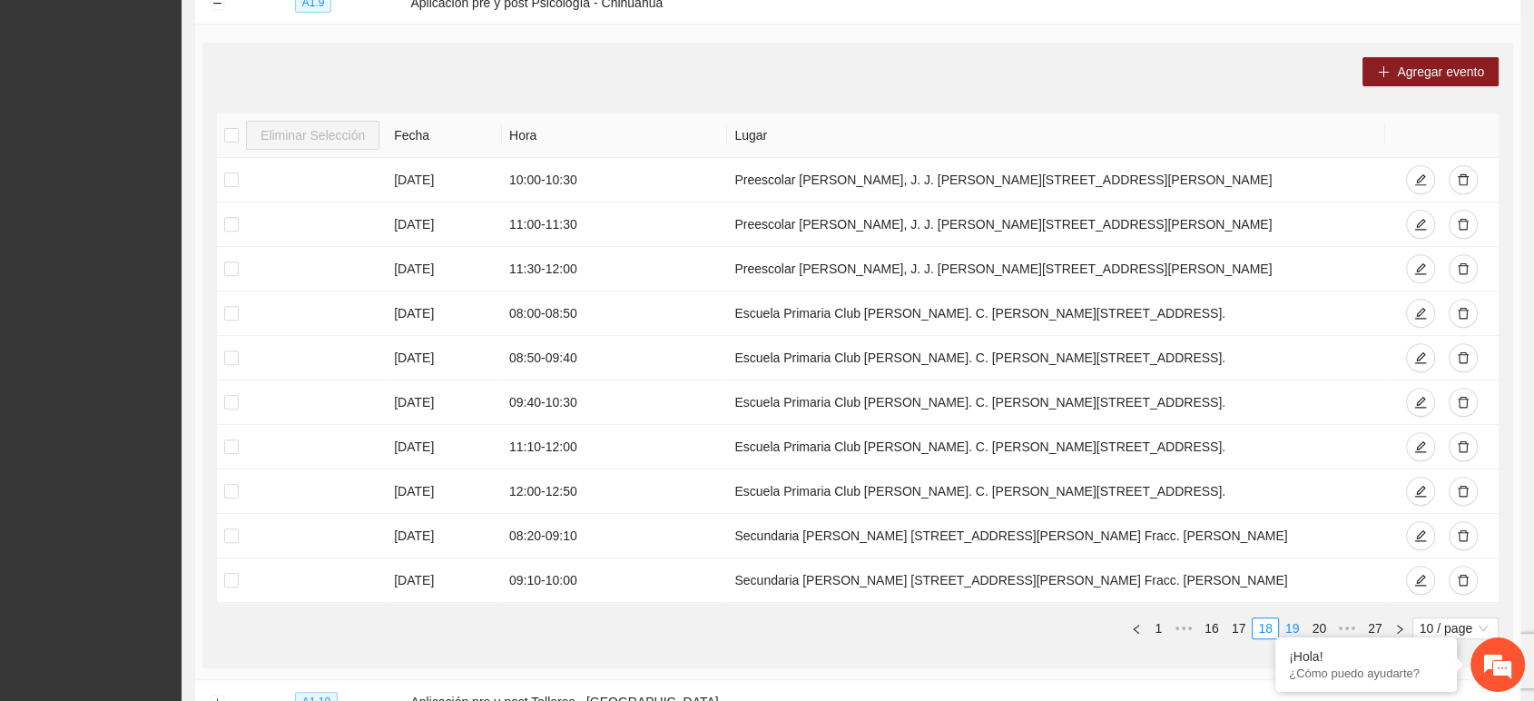
click at [1298, 618] on link "19" at bounding box center [1292, 628] width 25 height 20
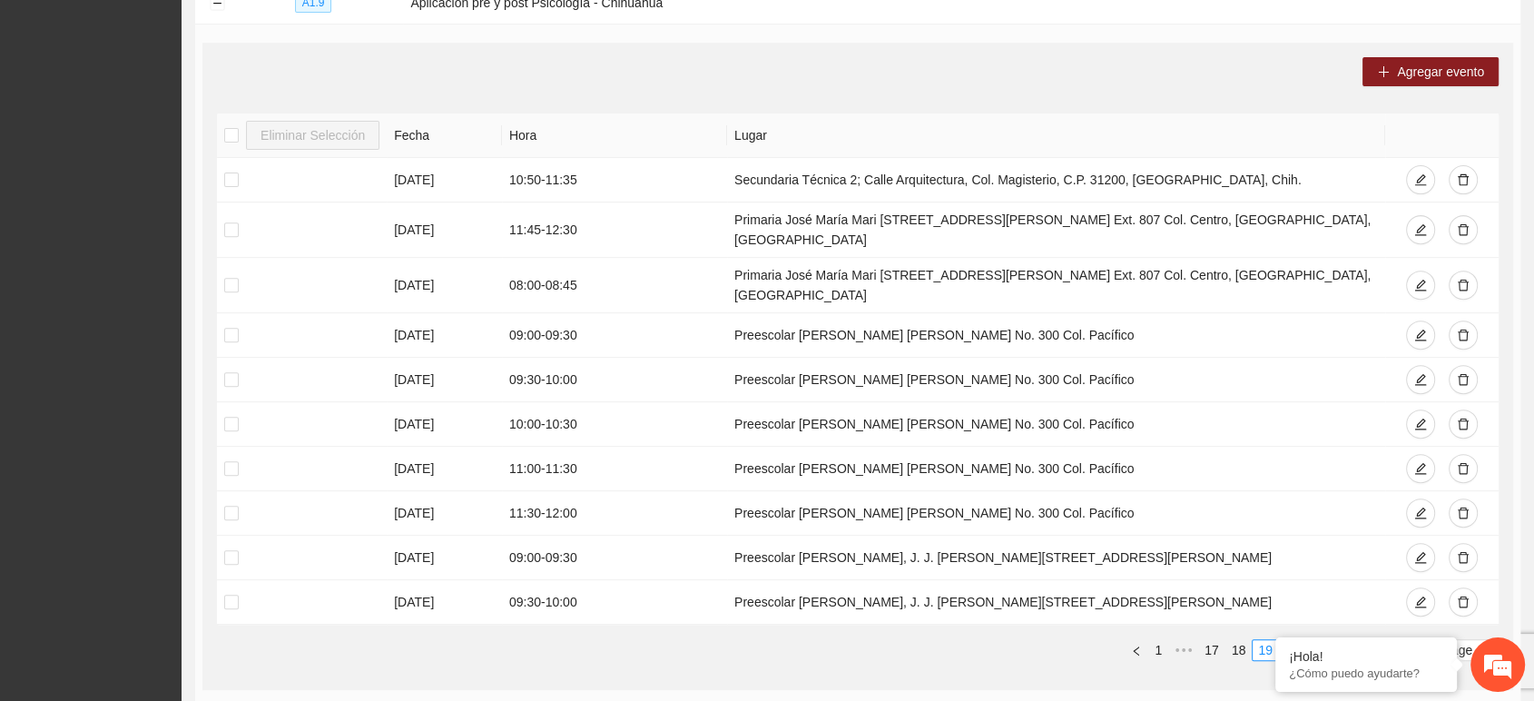
click at [1292, 640] on link "20" at bounding box center [1292, 650] width 25 height 20
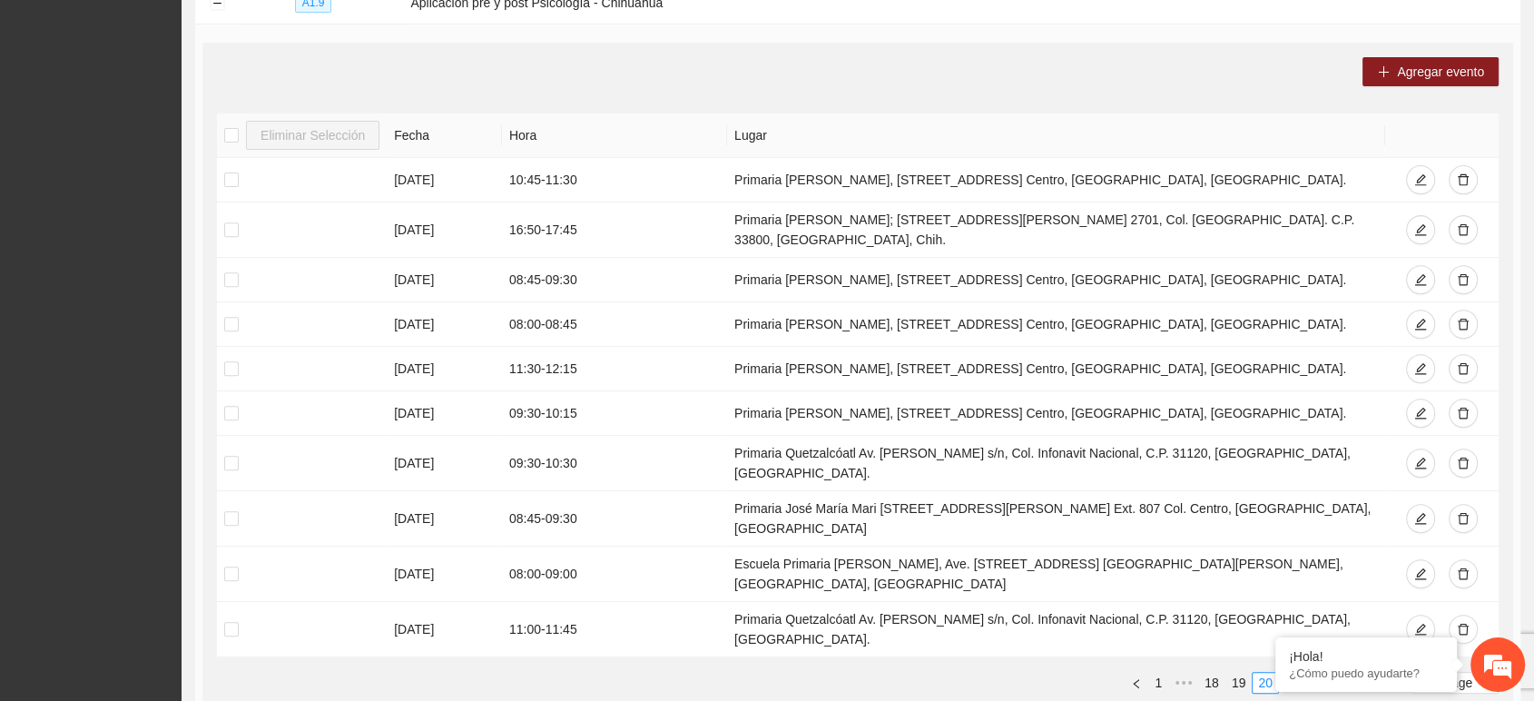
click at [1293, 673] on link "21" at bounding box center [1292, 683] width 25 height 20
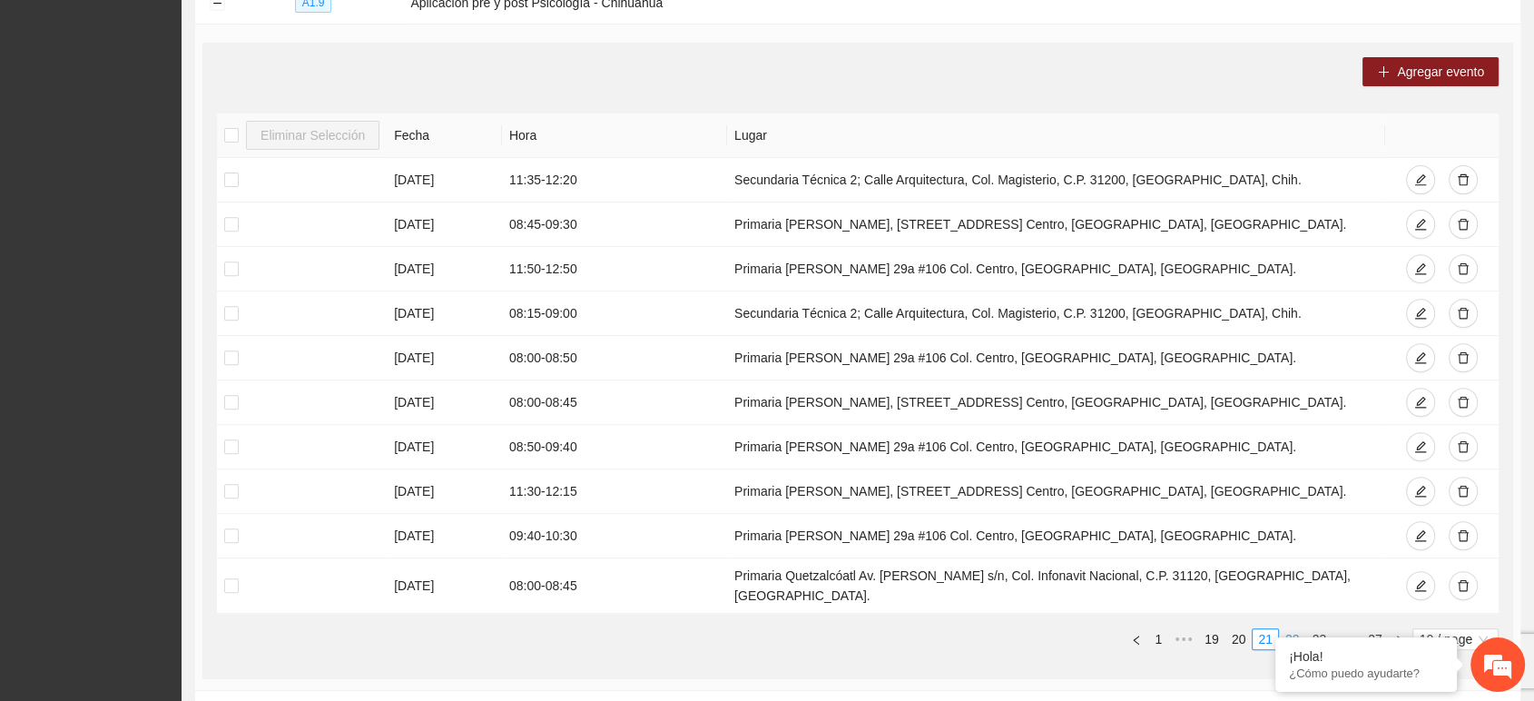
click at [1293, 629] on link "22" at bounding box center [1292, 639] width 25 height 20
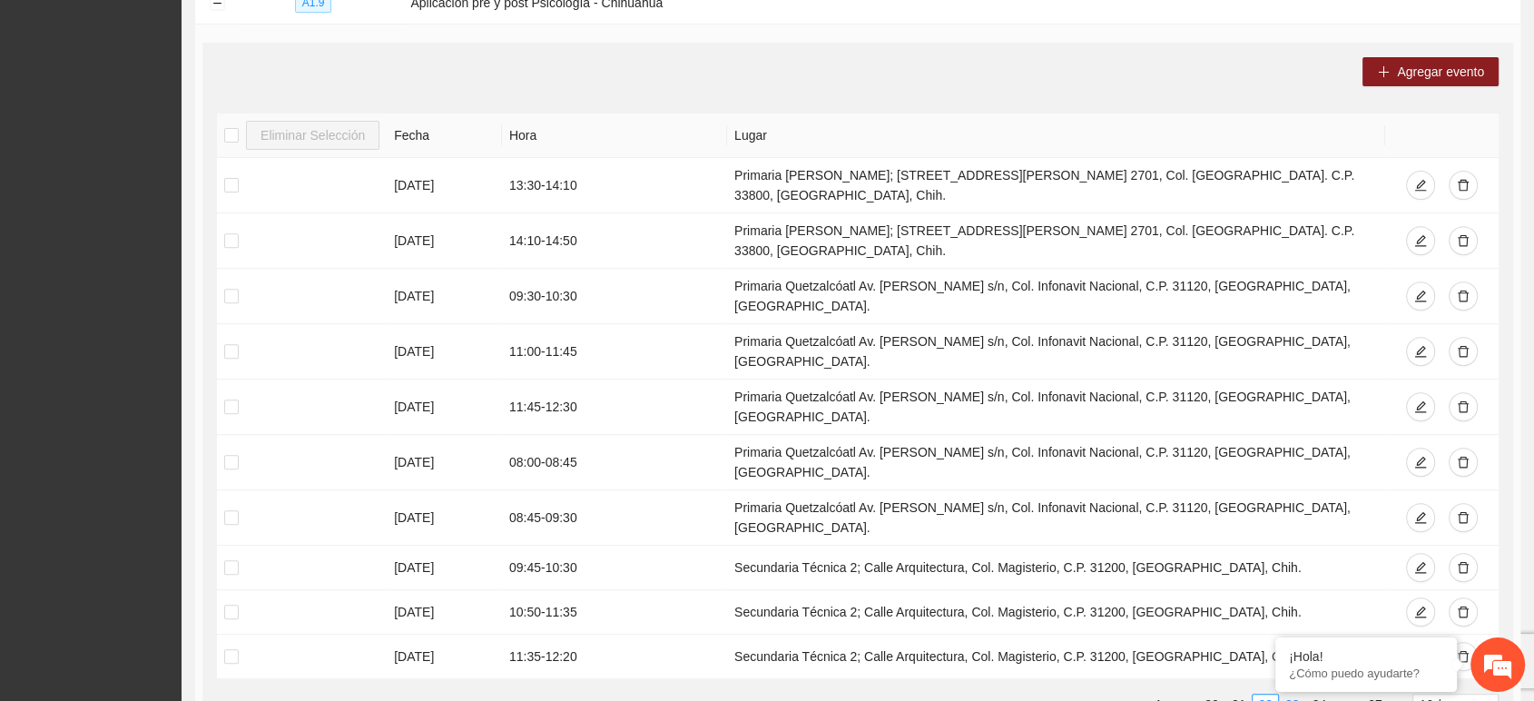
click at [1295, 694] on link "23" at bounding box center [1292, 704] width 25 height 20
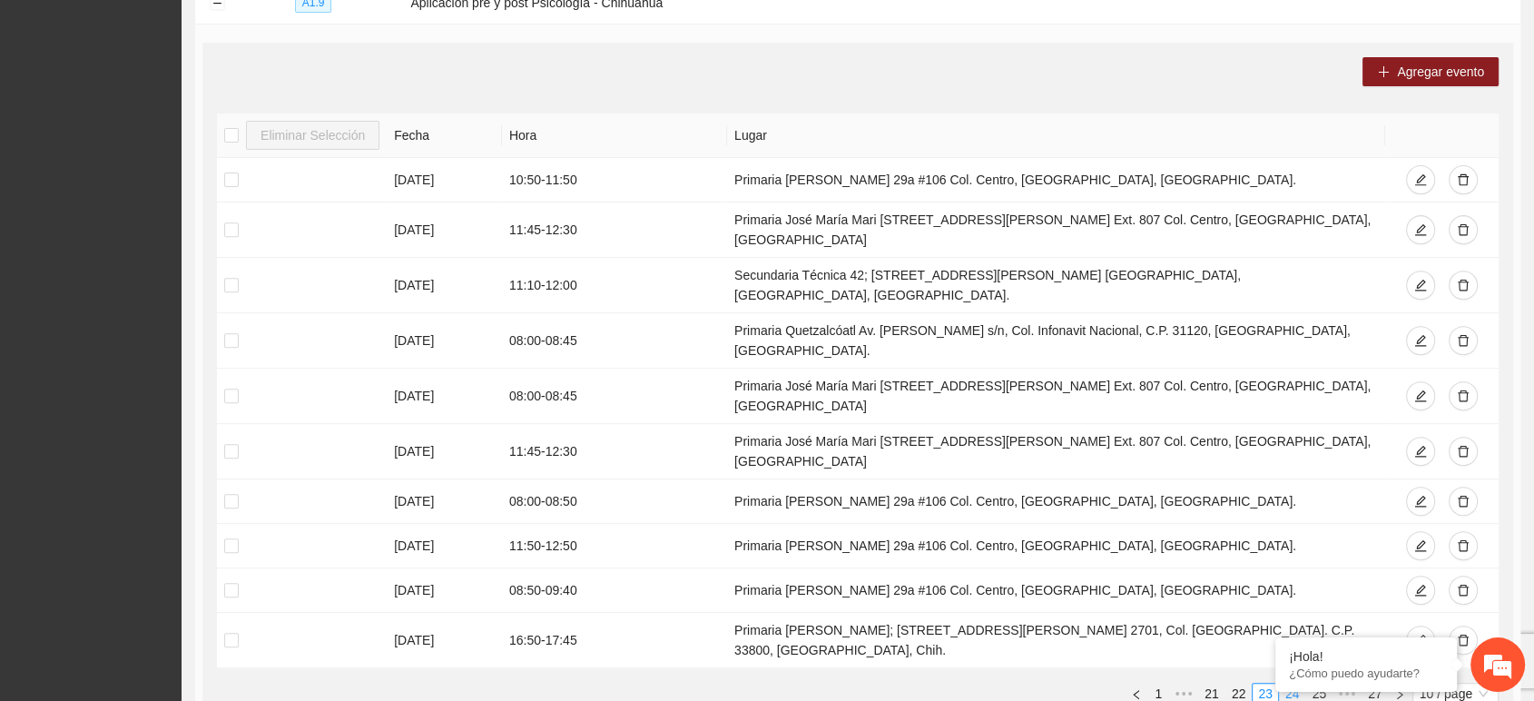
click at [1291, 683] on link "24" at bounding box center [1292, 693] width 25 height 20
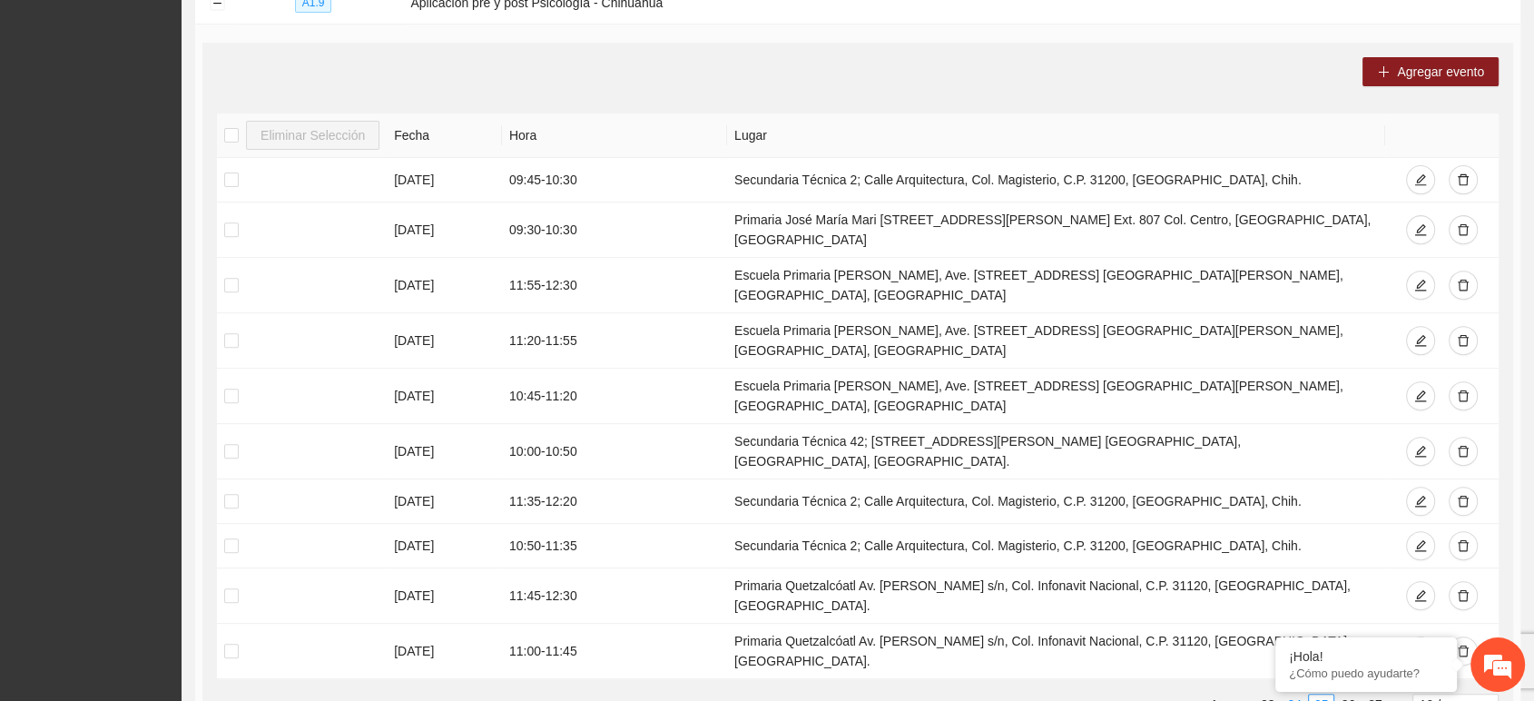
click at [1293, 694] on link "24" at bounding box center [1294, 704] width 25 height 20
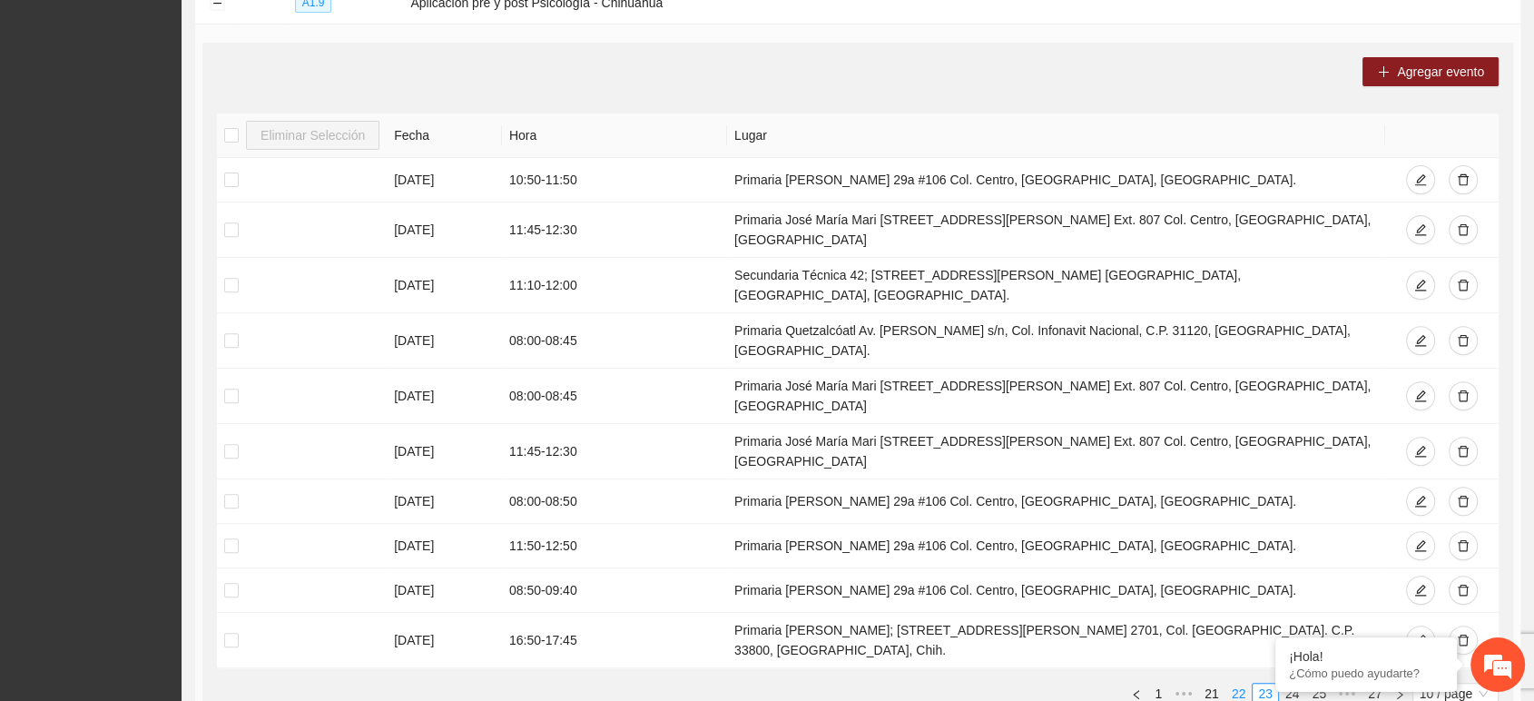
click at [1230, 683] on link "22" at bounding box center [1238, 693] width 25 height 20
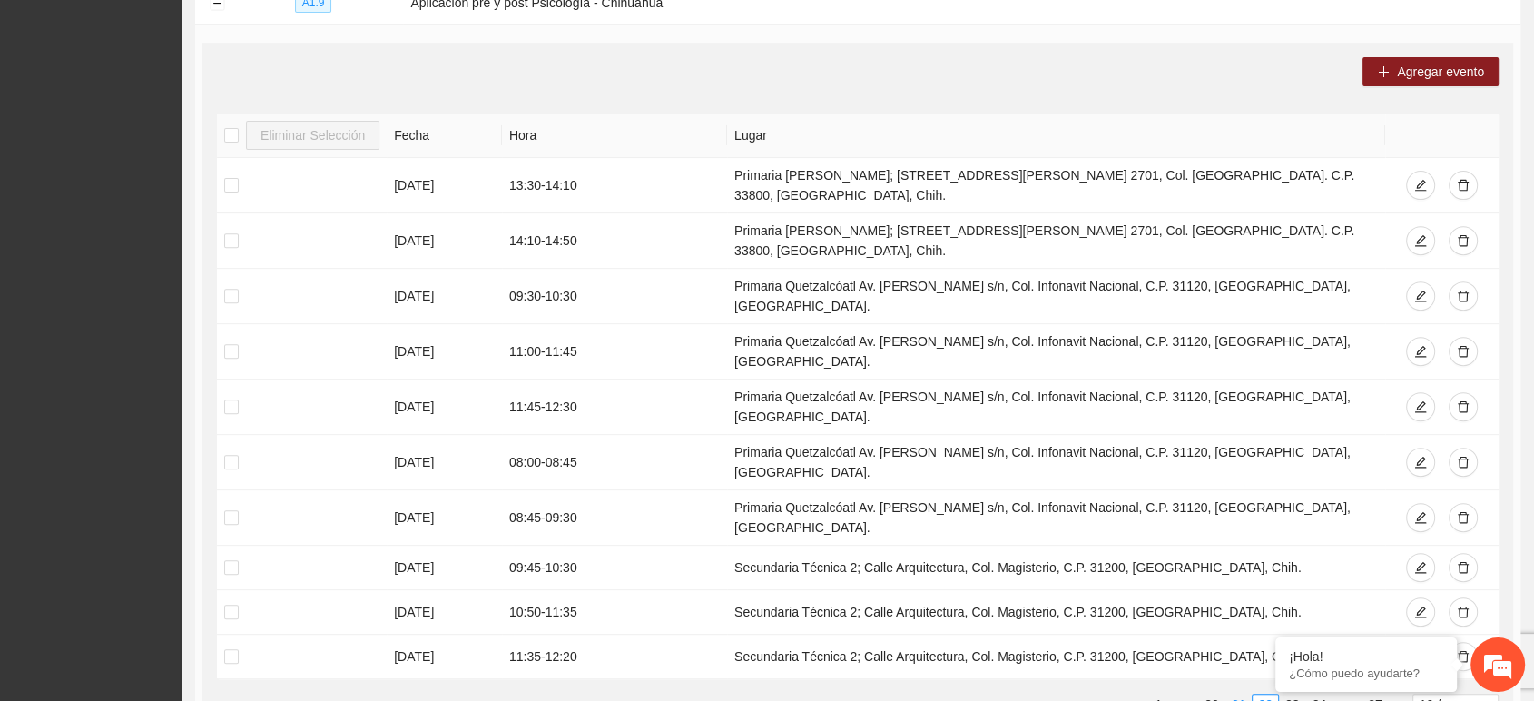
click at [1236, 694] on link "21" at bounding box center [1238, 704] width 25 height 20
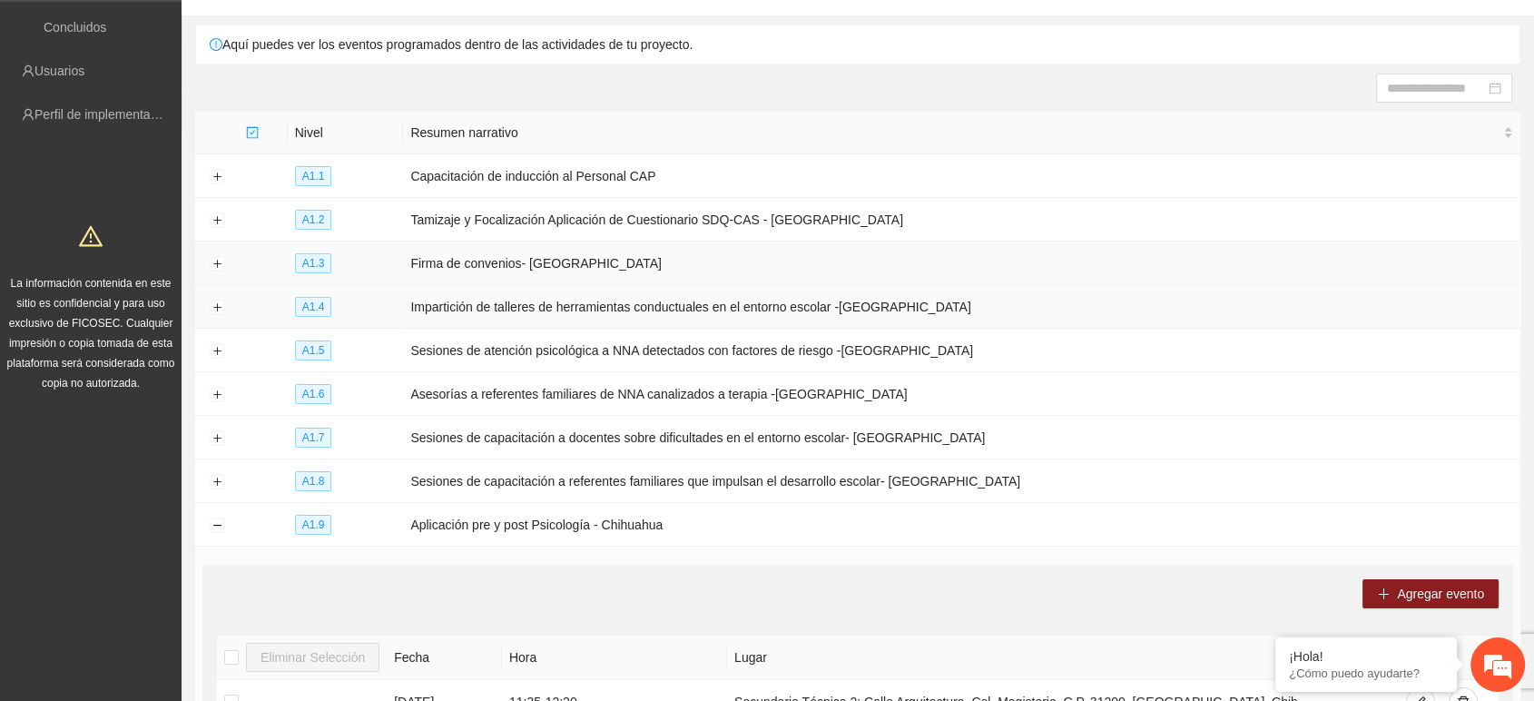
scroll to position [0, 0]
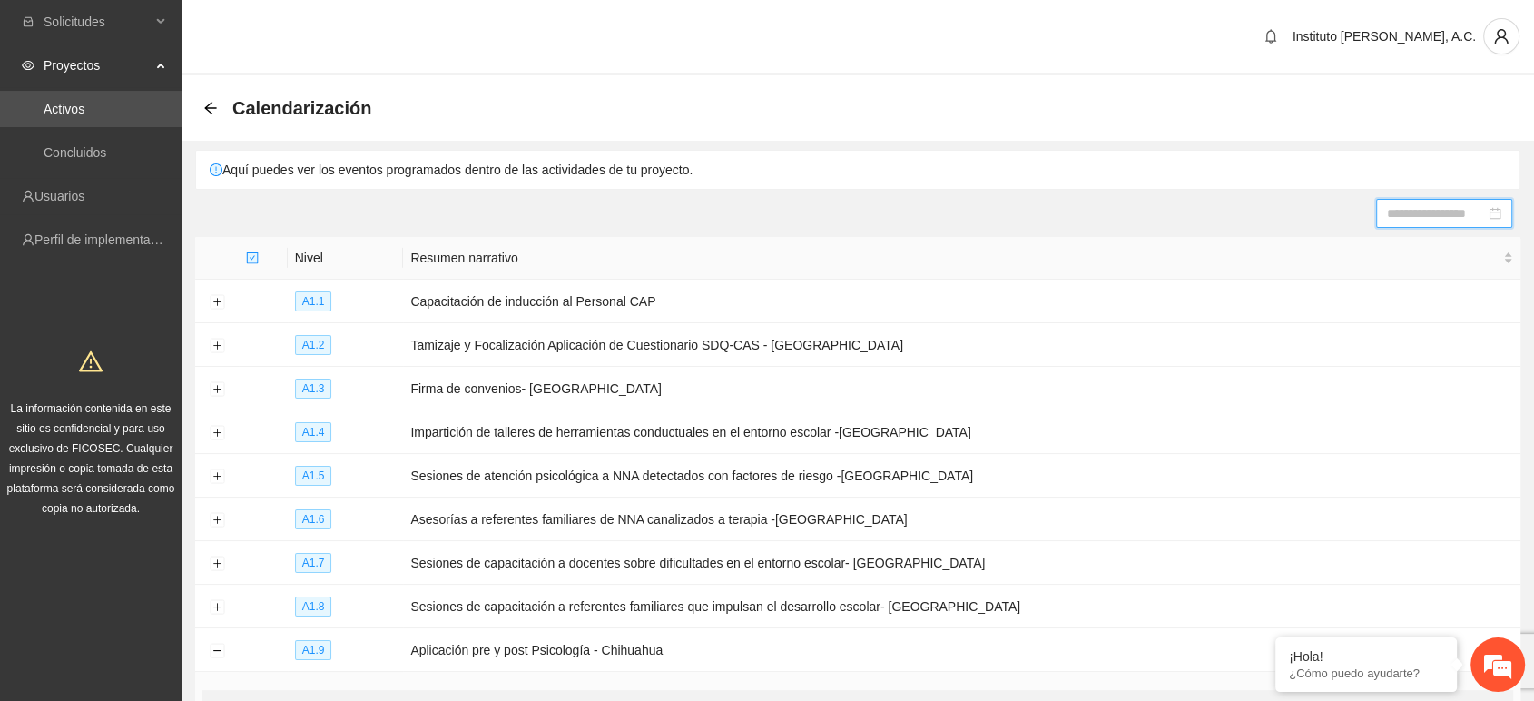
click at [1418, 215] on input at bounding box center [1436, 213] width 98 height 20
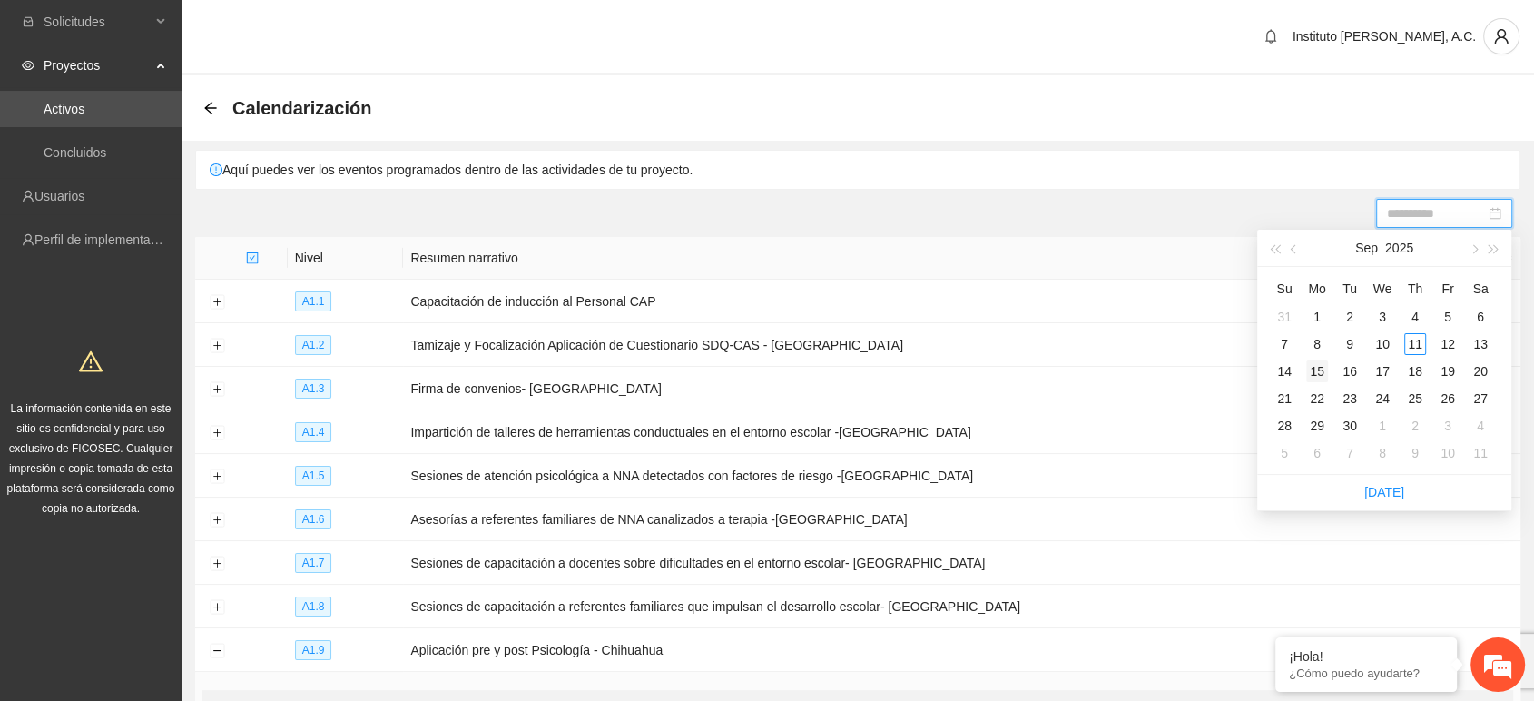
click at [1320, 368] on div "15" at bounding box center [1317, 371] width 22 height 22
type input "**********"
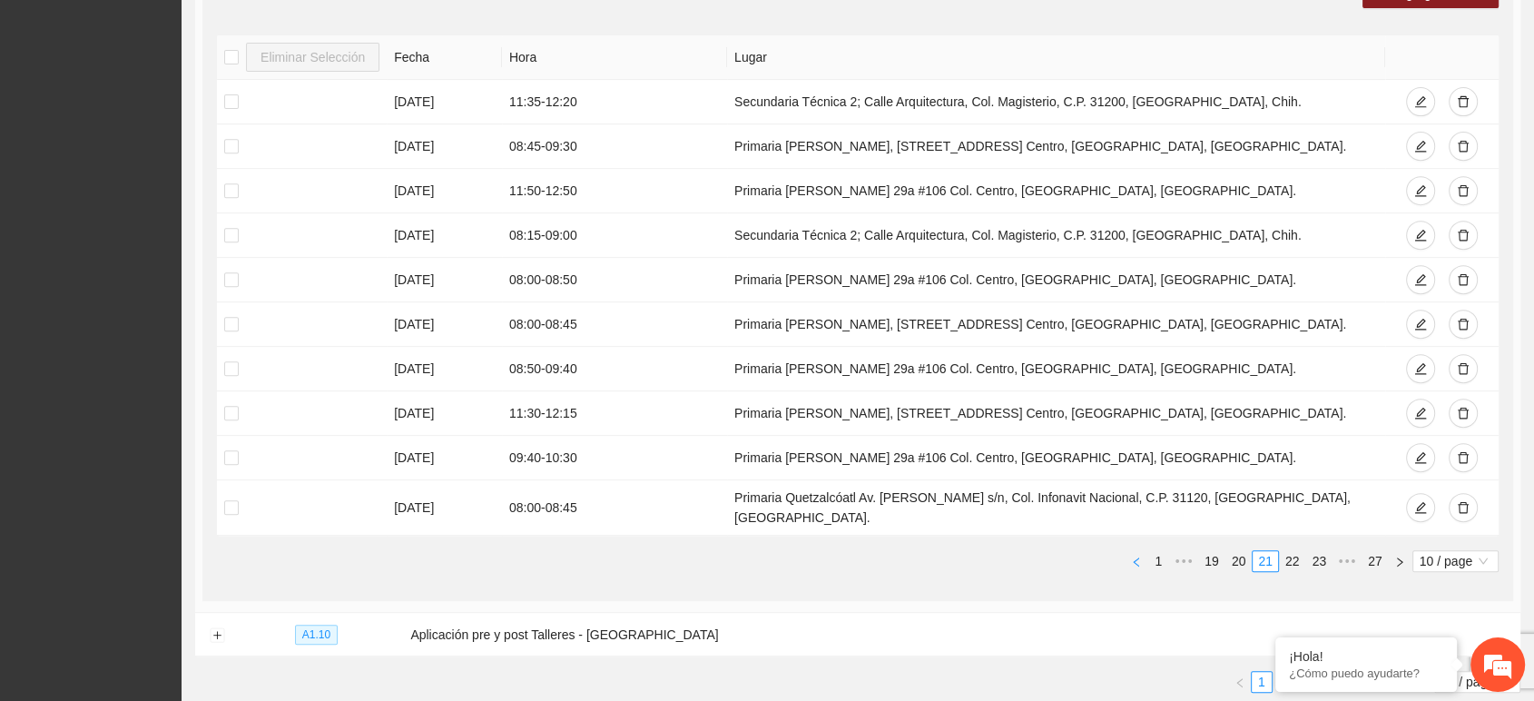
scroll to position [703, 0]
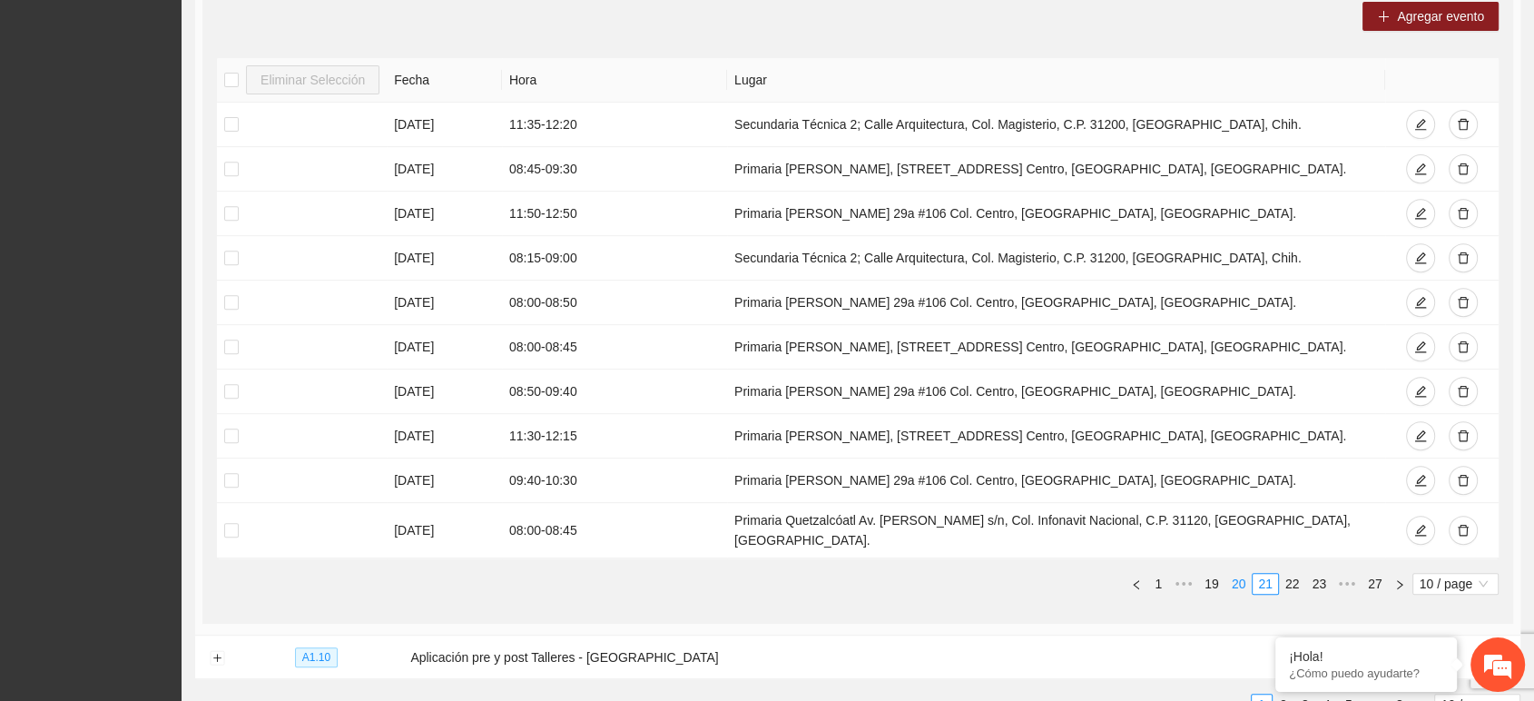
click at [1246, 574] on link "20" at bounding box center [1238, 584] width 25 height 20
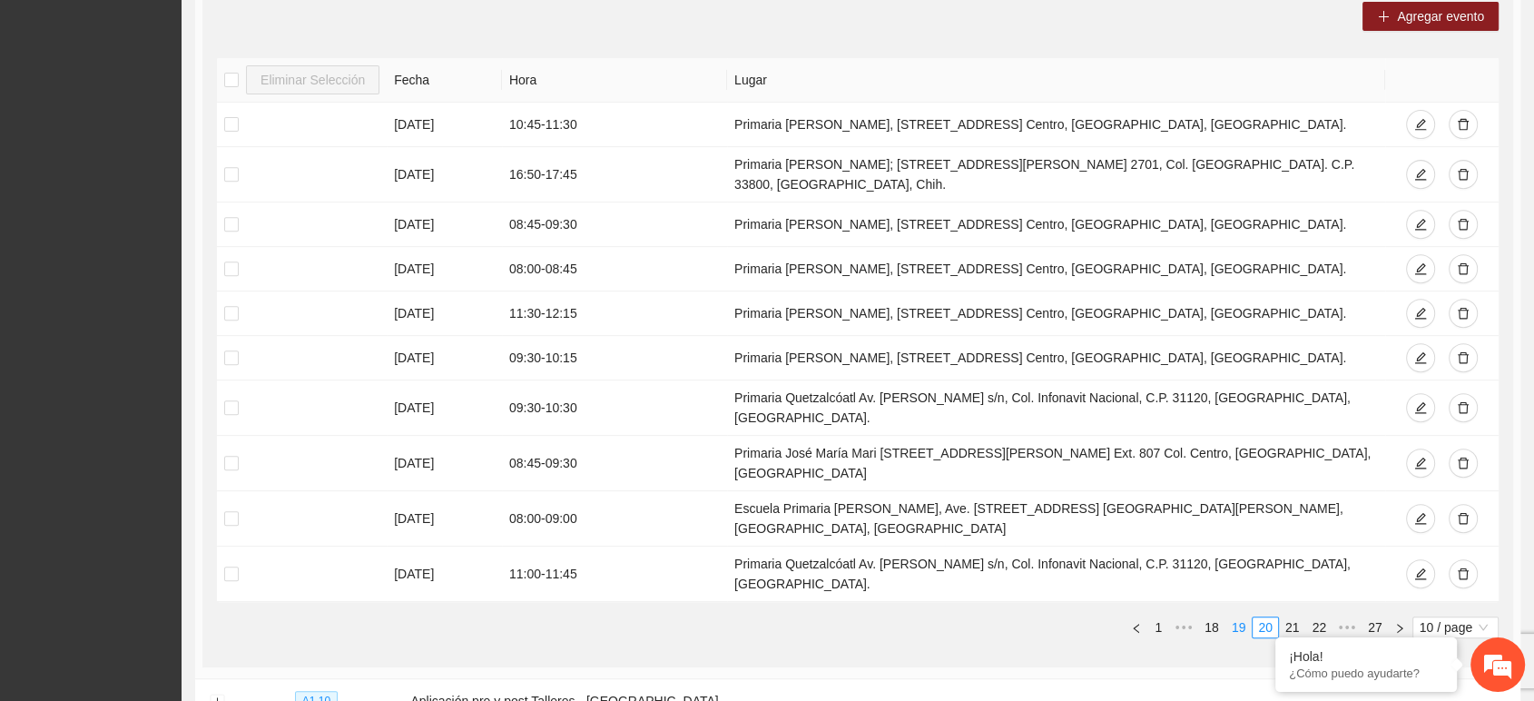
click at [1235, 617] on link "19" at bounding box center [1238, 627] width 25 height 20
